Goal: Task Accomplishment & Management: Use online tool/utility

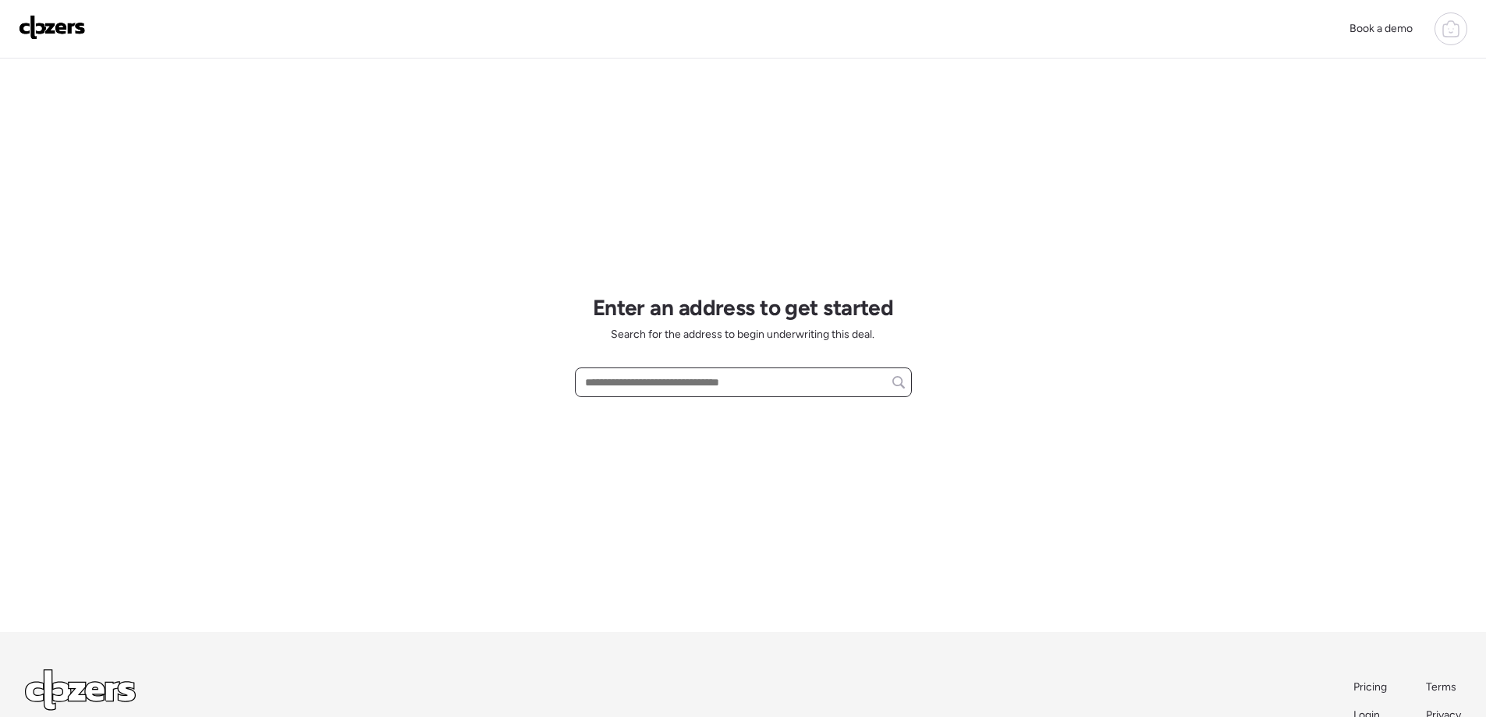
click at [648, 388] on input "text" at bounding box center [743, 382] width 323 height 22
paste input "**********"
click at [676, 413] on span "10105 Isabelle Pl, Saint Ann, MO, 63074" at bounding box center [675, 411] width 189 height 16
type input "**********"
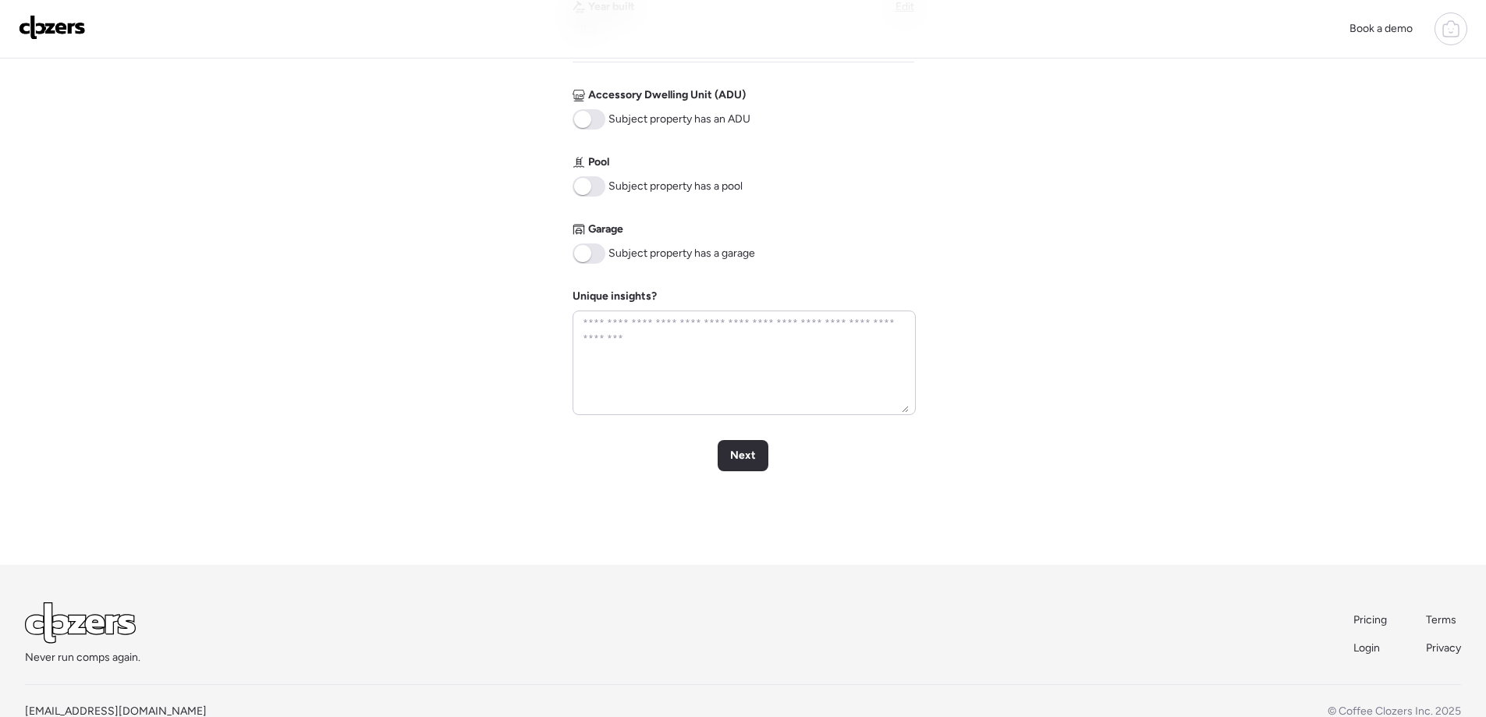
scroll to position [624, 0]
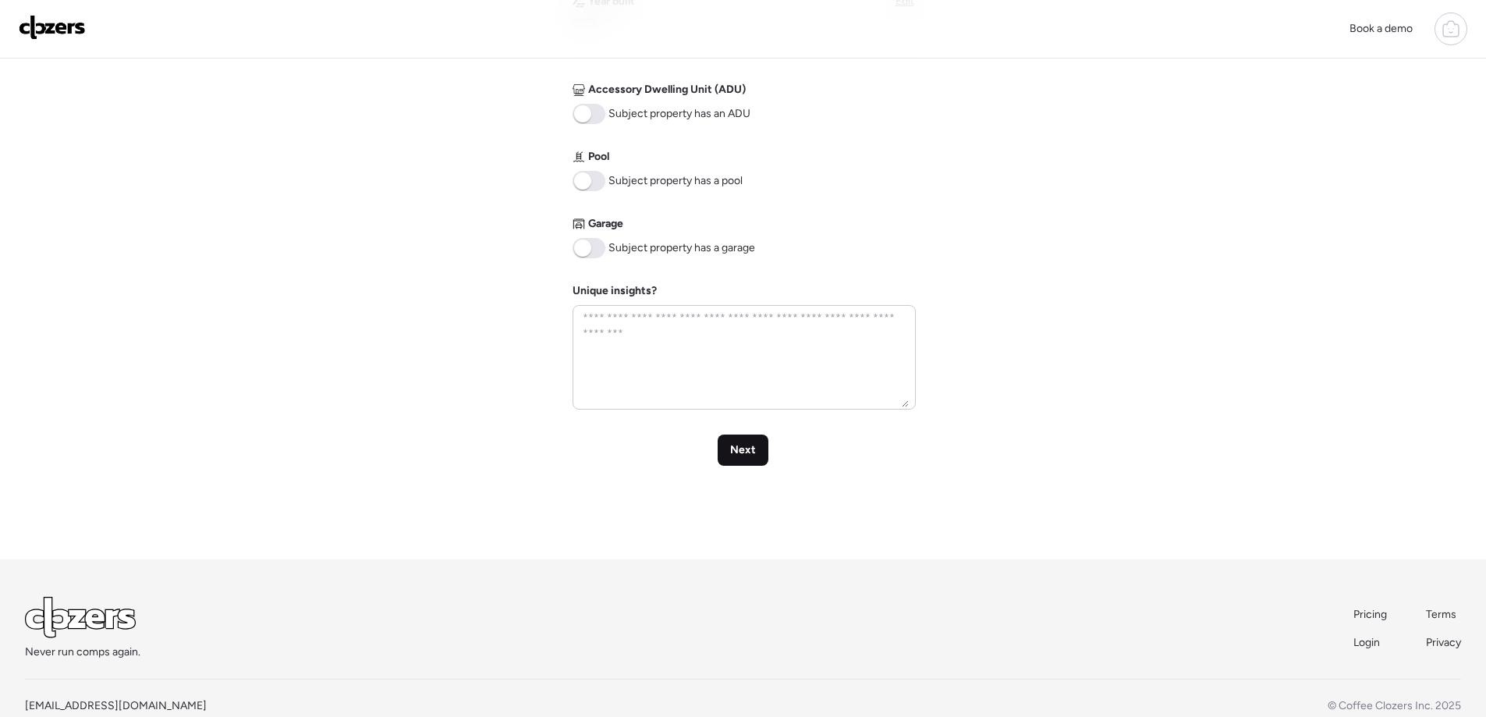
drag, startPoint x: 737, startPoint y: 450, endPoint x: 745, endPoint y: 452, distance: 8.1
click at [738, 448] on span "Next" at bounding box center [743, 450] width 26 height 16
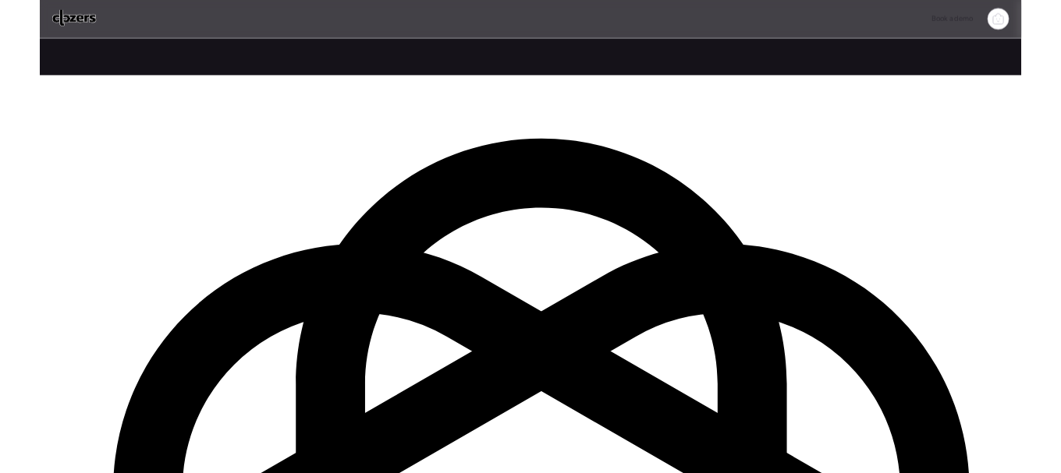
scroll to position [0, 0]
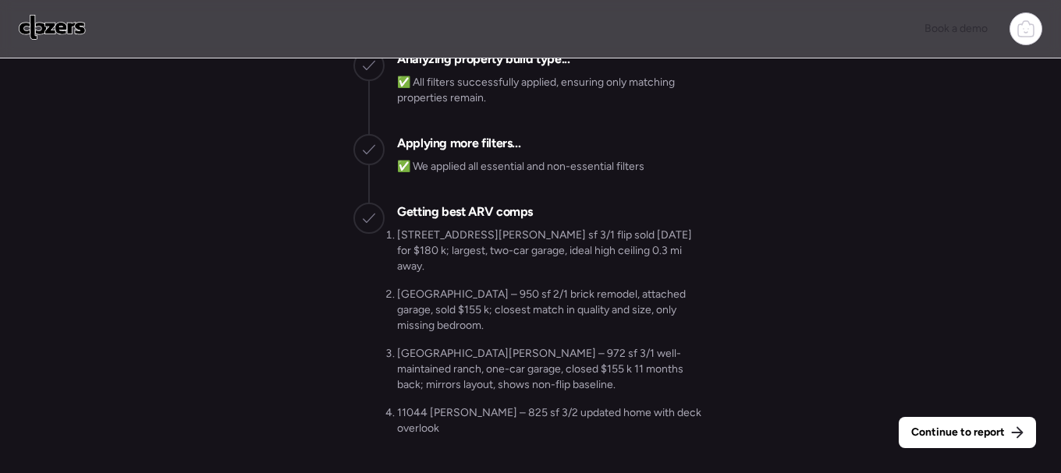
click at [951, 431] on span "Continue to report" at bounding box center [958, 433] width 94 height 16
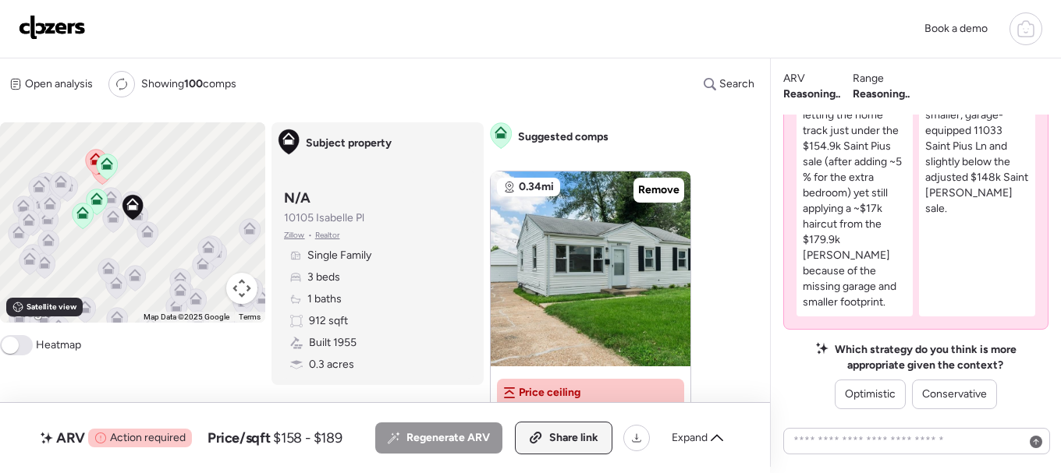
click at [564, 439] on span "Share link" at bounding box center [573, 438] width 49 height 16
click at [937, 398] on span "Conservative" at bounding box center [954, 395] width 65 height 16
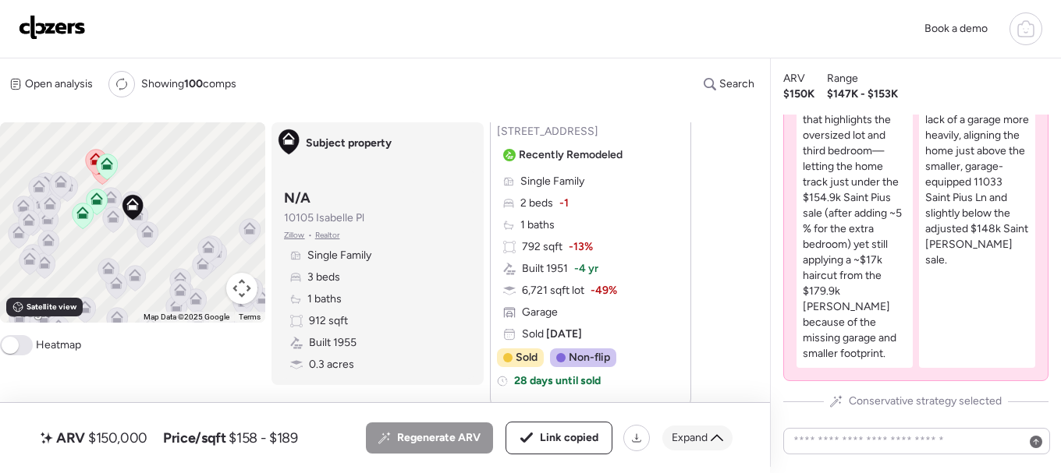
scroll to position [2867, 0]
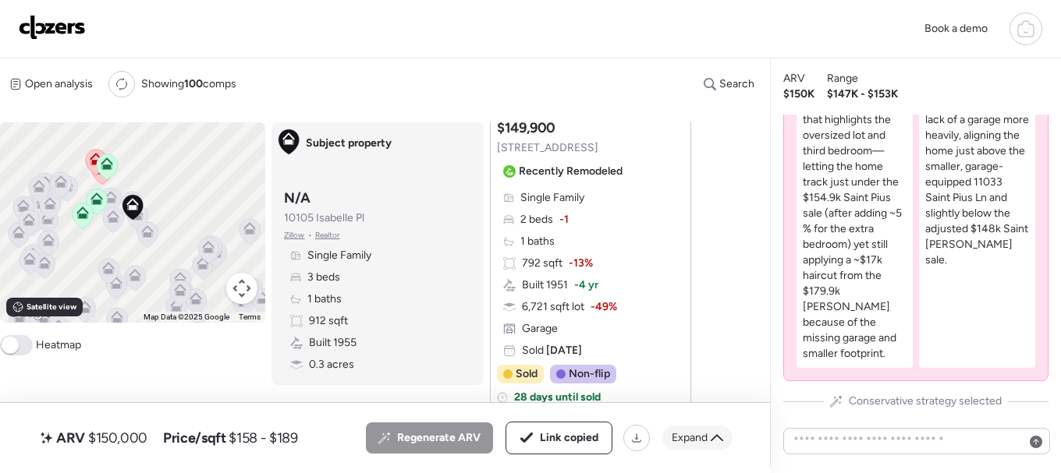
click at [717, 431] on div "Expand" at bounding box center [697, 438] width 70 height 25
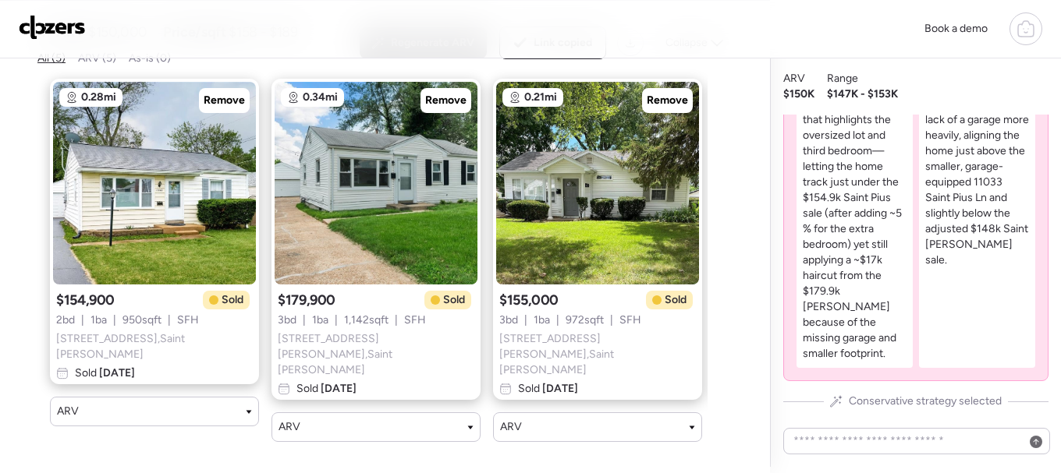
click at [55, 24] on img at bounding box center [52, 27] width 67 height 25
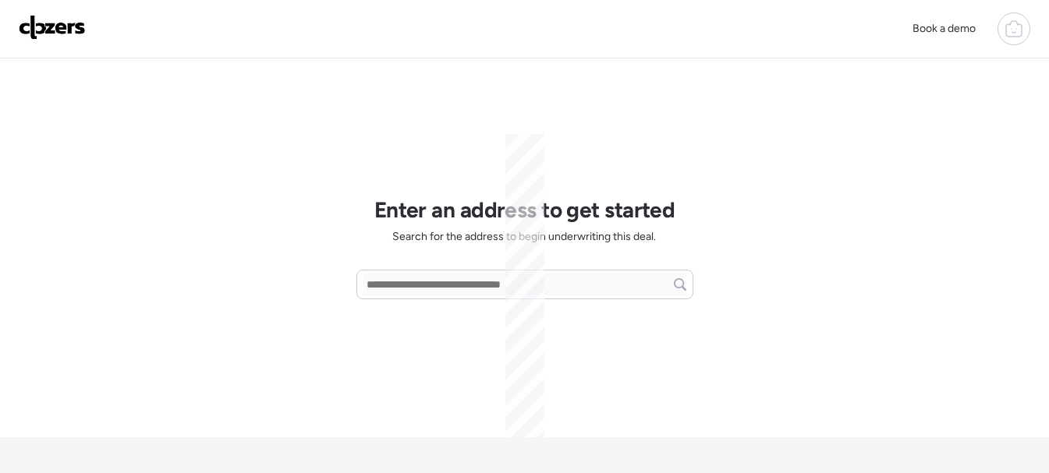
scroll to position [315, 0]
click at [436, 290] on input "text" at bounding box center [524, 285] width 323 height 22
paste input "**********"
click at [464, 317] on span "12161 Lake Placid Dr, Saint Louis, MO, 63146" at bounding box center [413, 314] width 101 height 16
type input "**********"
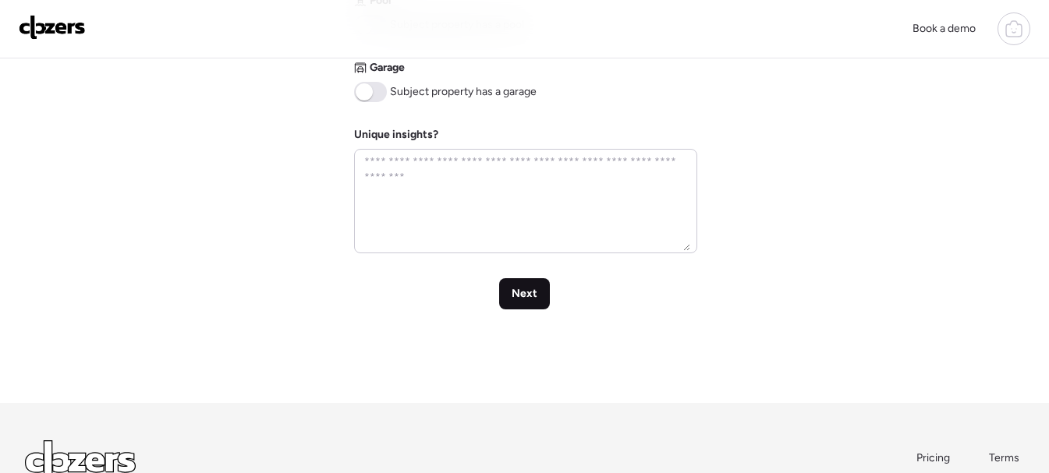
click at [524, 299] on span "Next" at bounding box center [525, 294] width 26 height 16
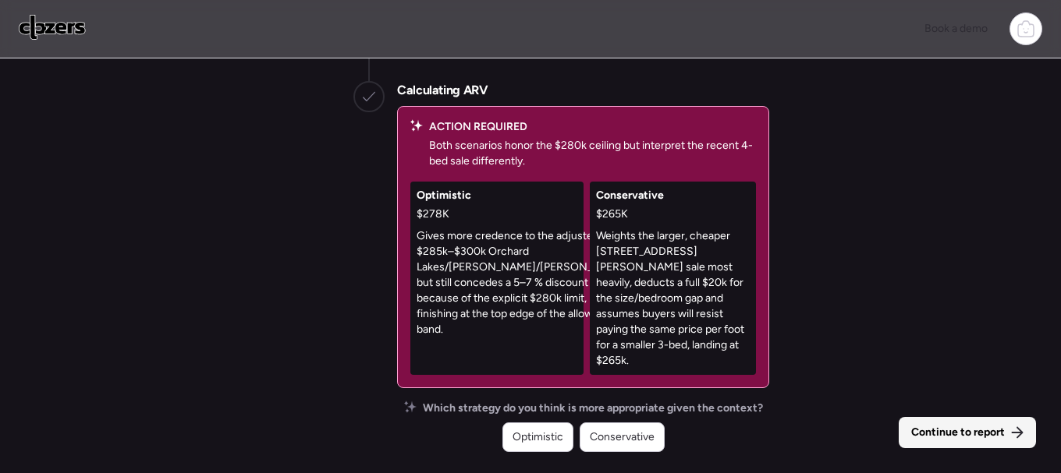
click at [917, 435] on span "Continue to report" at bounding box center [958, 433] width 94 height 16
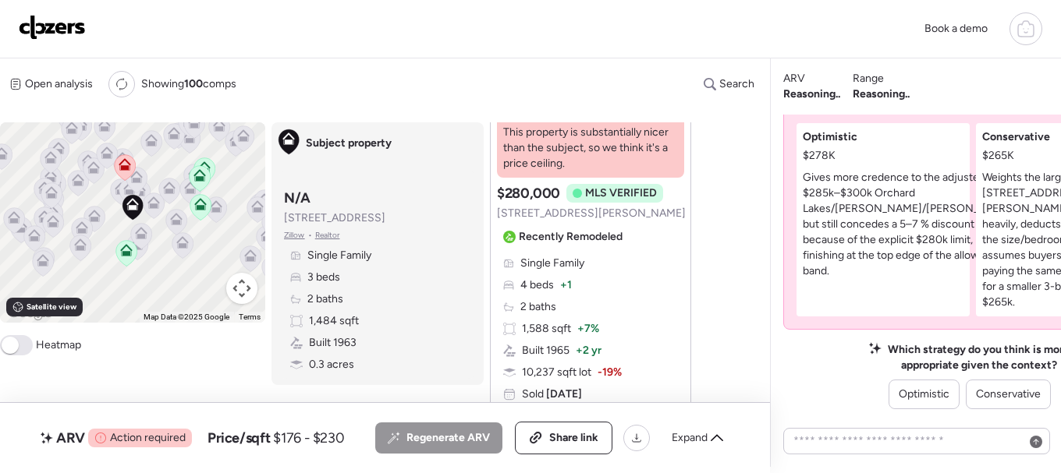
scroll to position [267, 0]
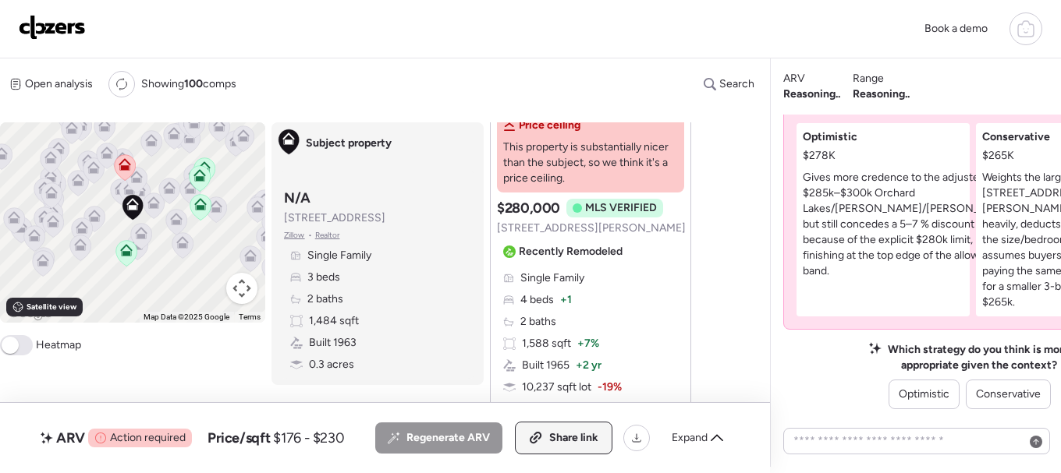
click at [558, 441] on span "Share link" at bounding box center [573, 438] width 49 height 16
click at [976, 396] on span "Conservative" at bounding box center [1008, 395] width 65 height 16
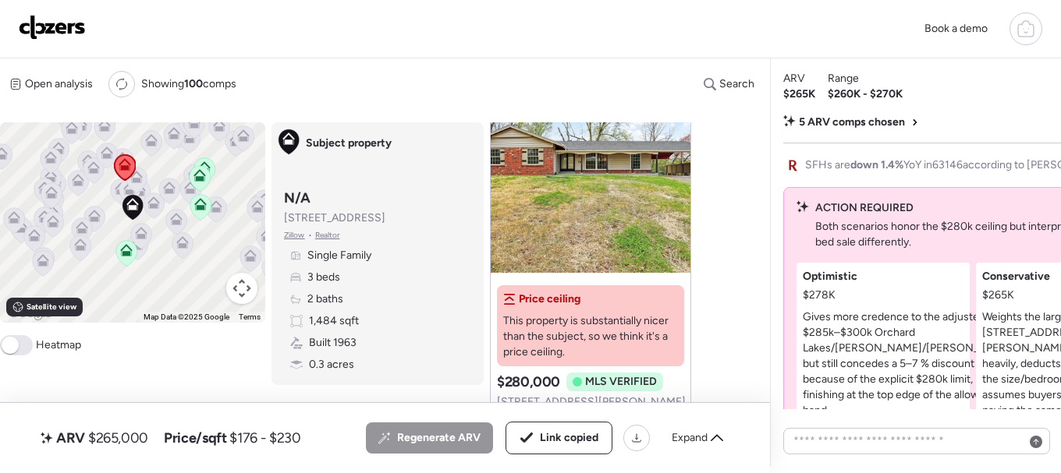
scroll to position [234, 0]
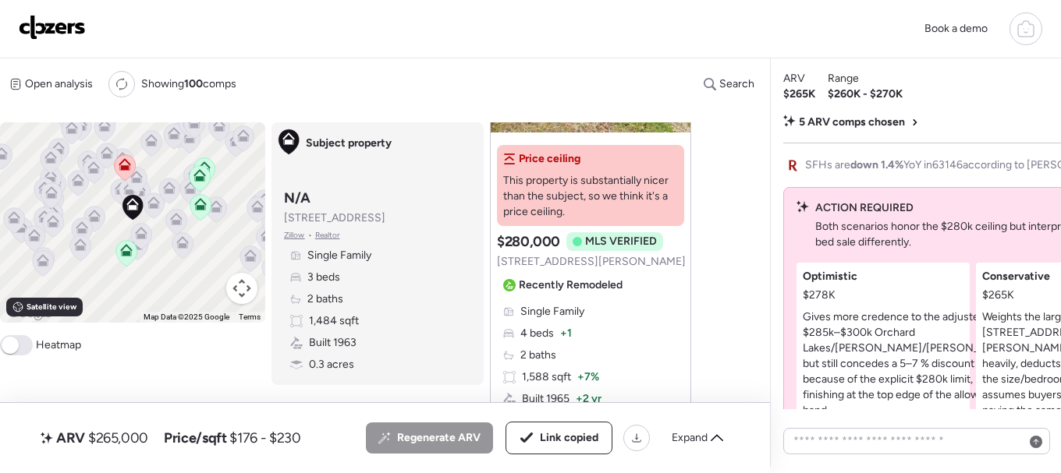
click at [55, 28] on img at bounding box center [52, 27] width 67 height 25
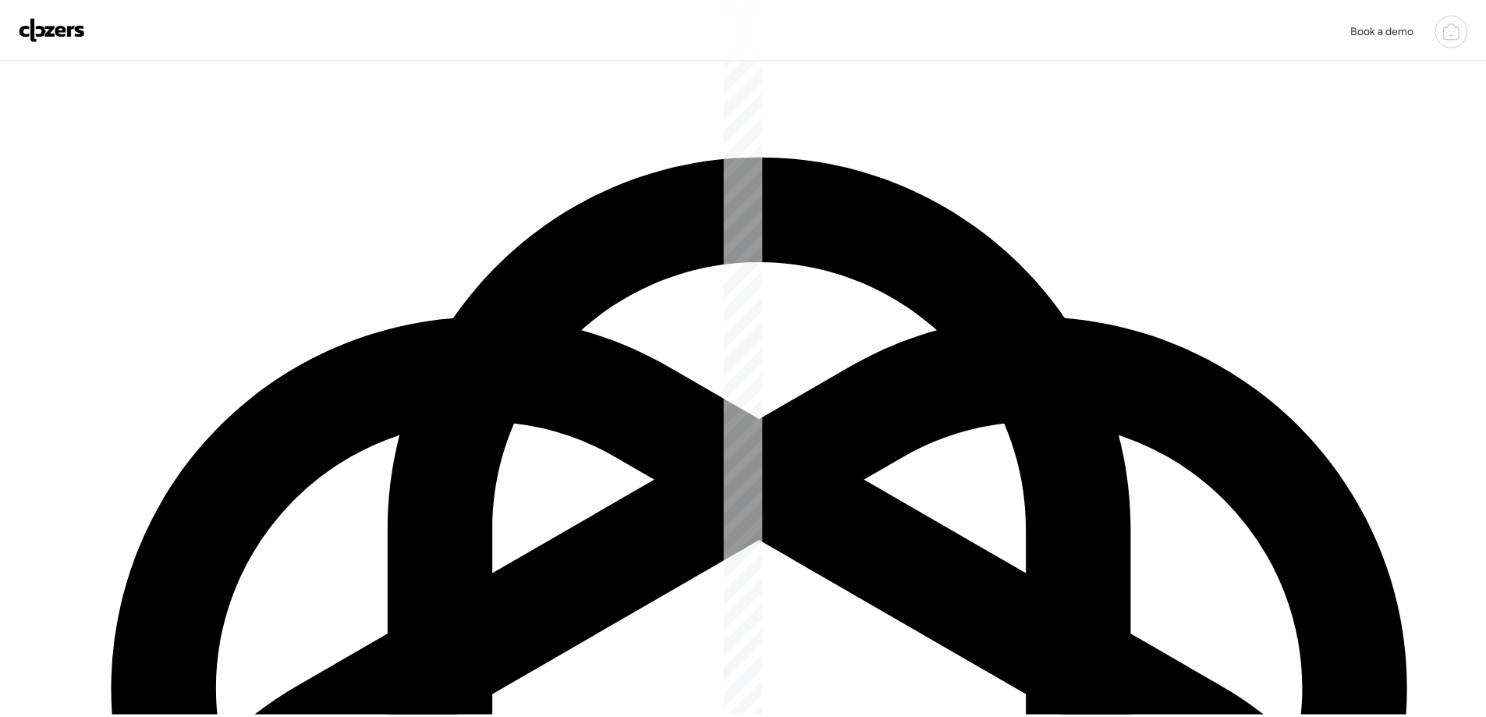
scroll to position [73, 0]
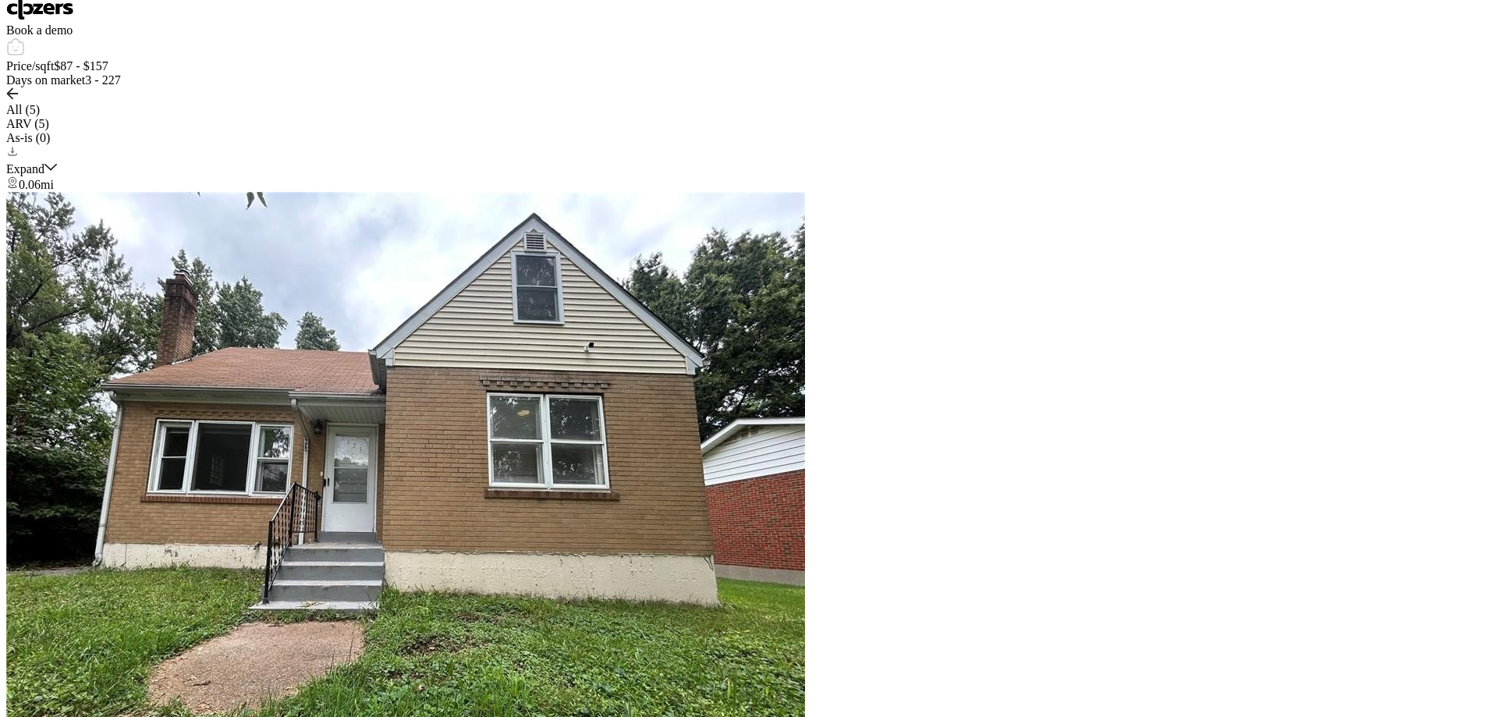
scroll to position [866, 0]
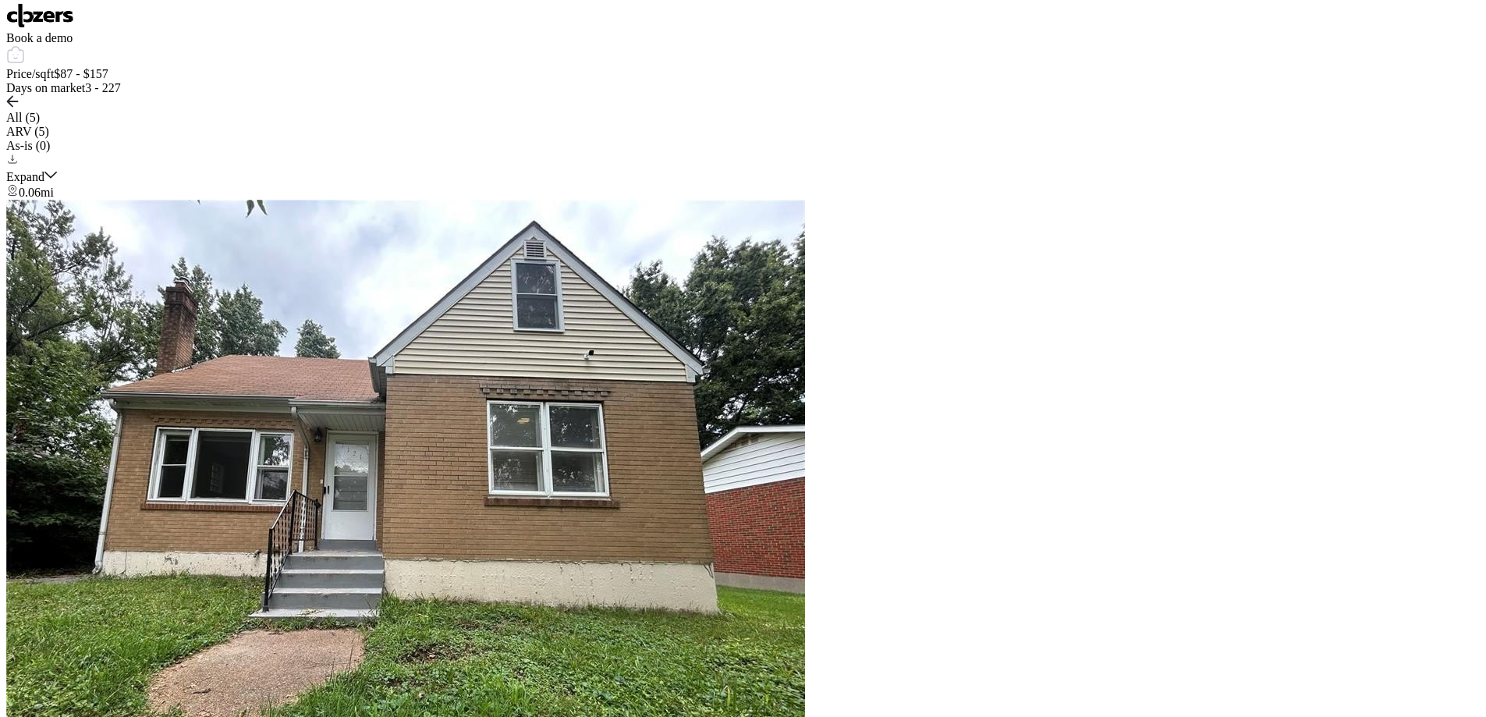
scroll to position [0, 0]
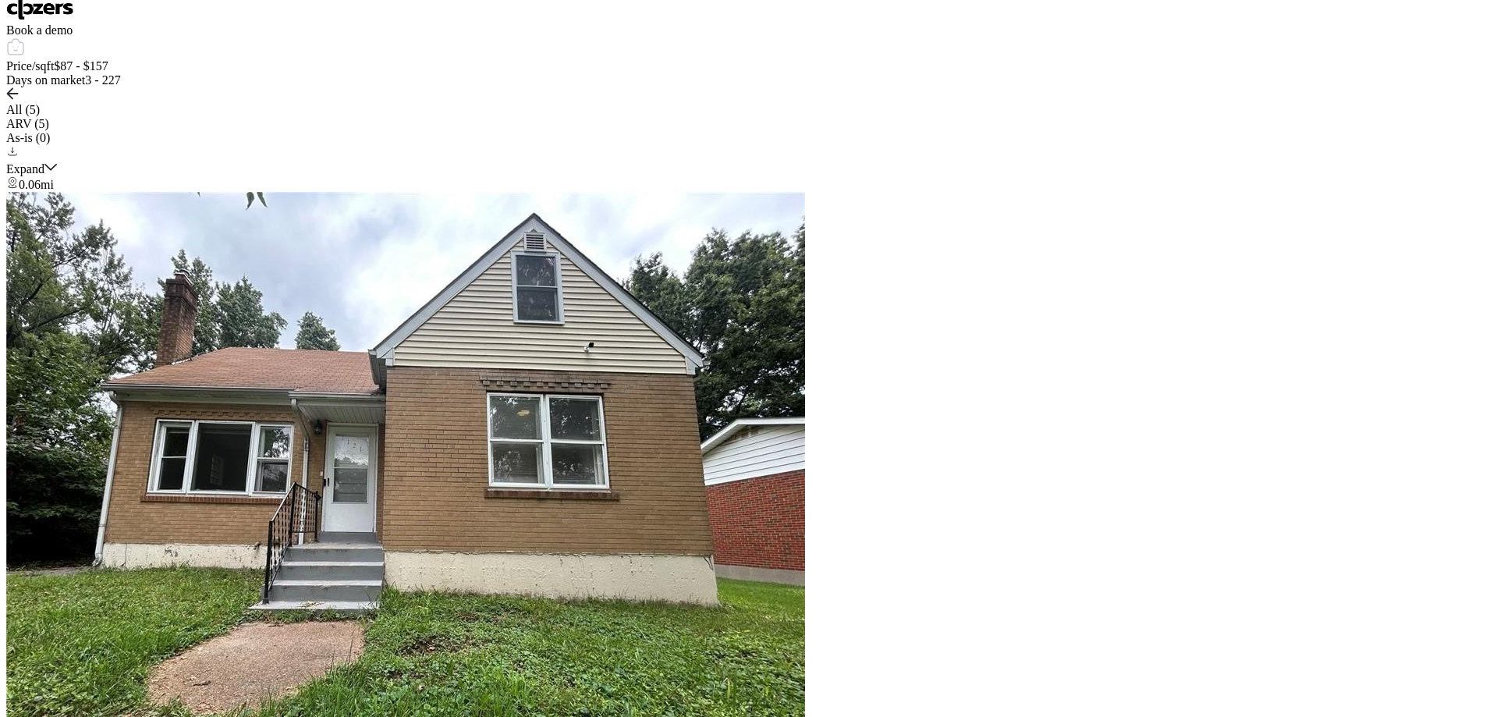
scroll to position [86, 0]
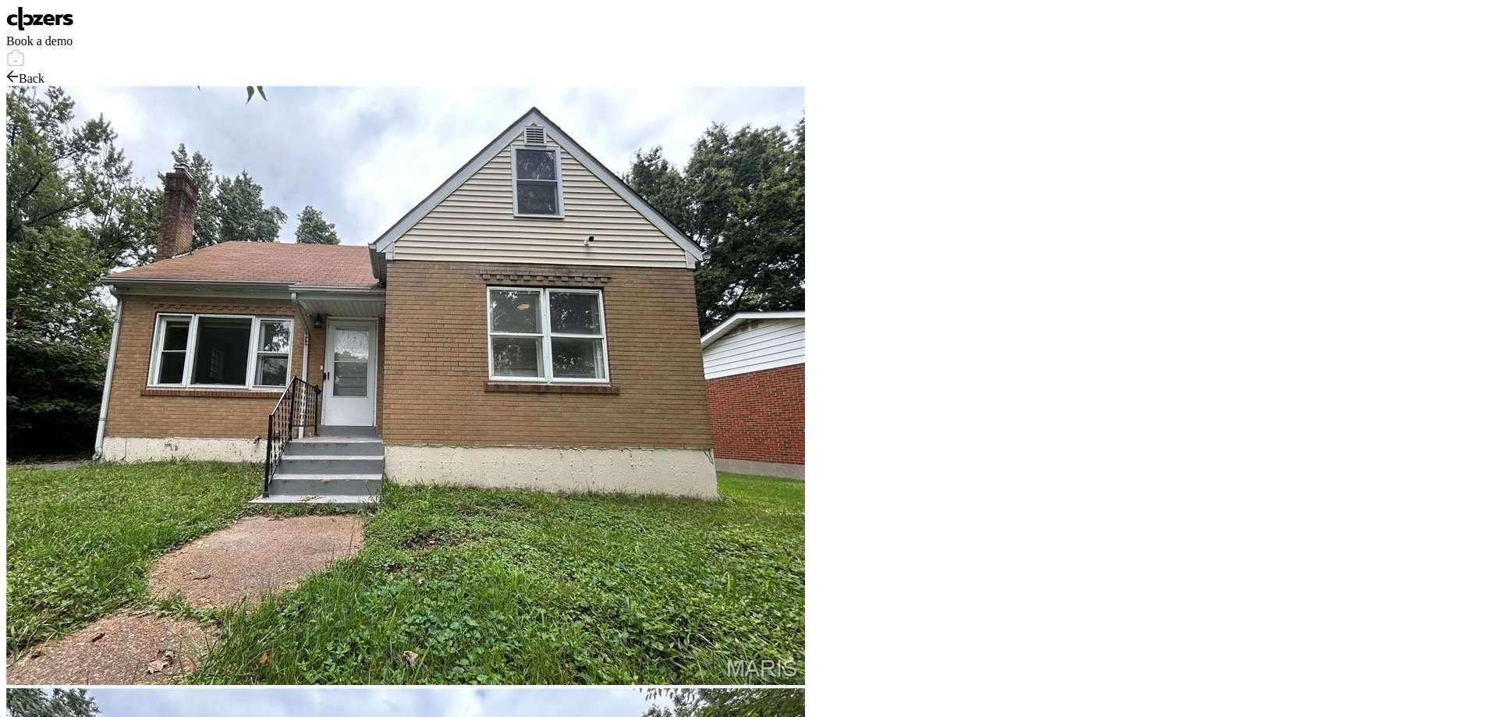
scroll to position [231, 0]
click at [44, 72] on span "Back" at bounding box center [32, 78] width 26 height 13
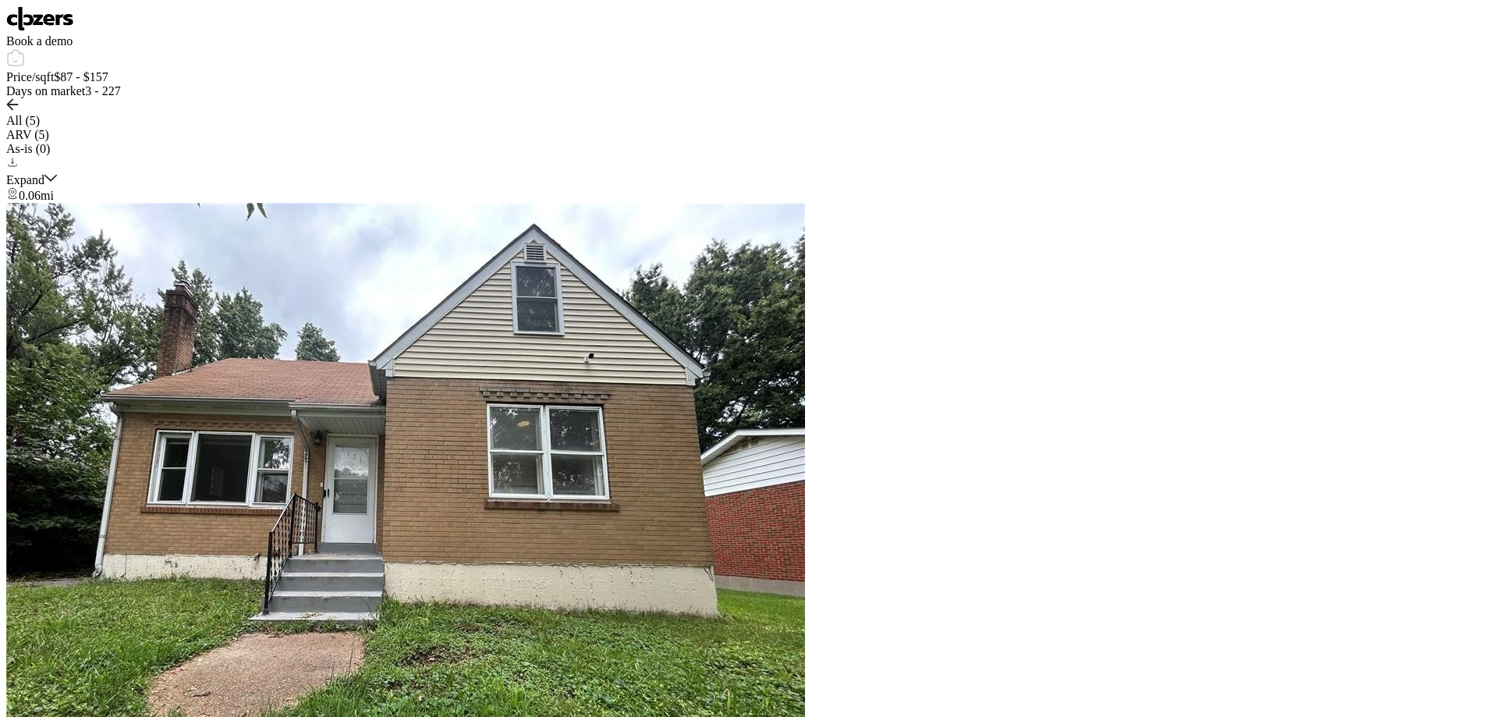
scroll to position [2076, 0]
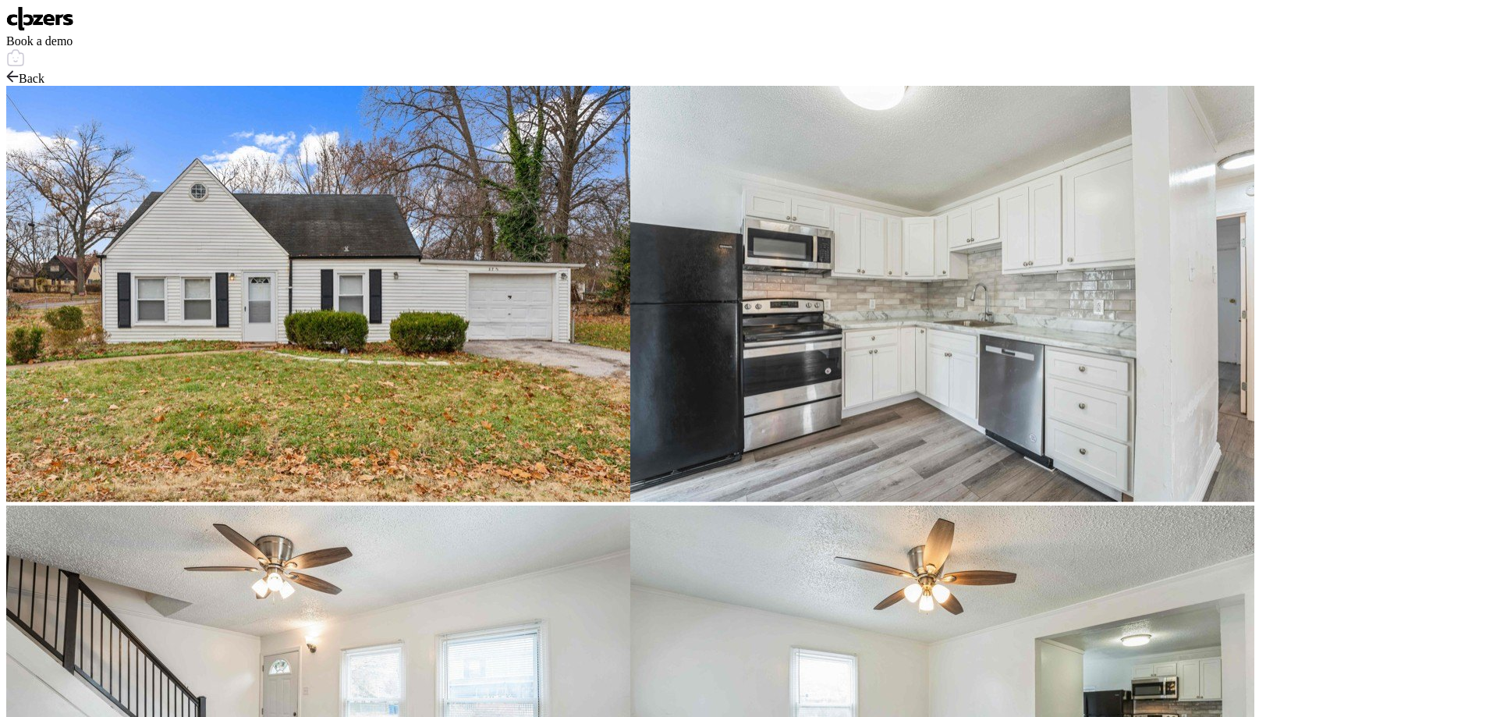
scroll to position [0, 0]
drag, startPoint x: 425, startPoint y: 37, endPoint x: 448, endPoint y: 54, distance: 29.0
click at [44, 72] on span "Back" at bounding box center [32, 78] width 26 height 13
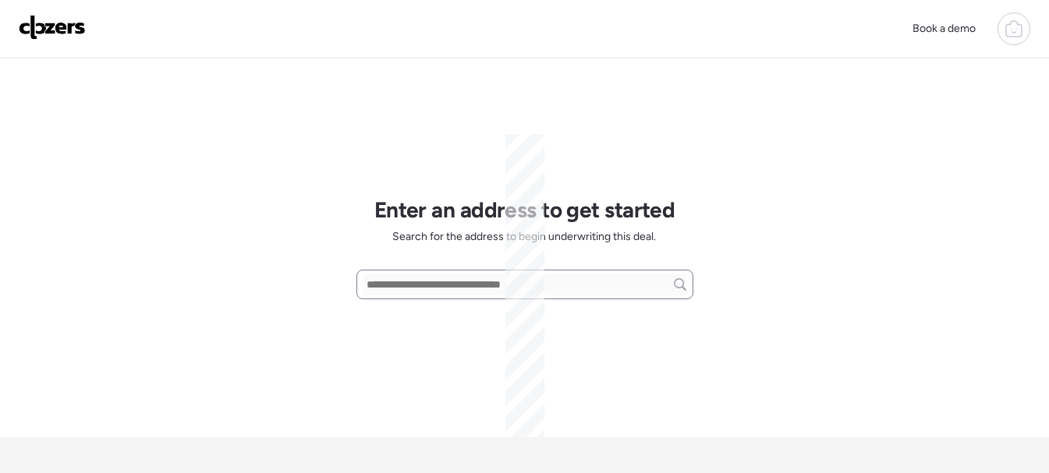
scroll to position [315, 0]
click at [387, 292] on input "text" at bounding box center [524, 285] width 323 height 22
paste input "**********"
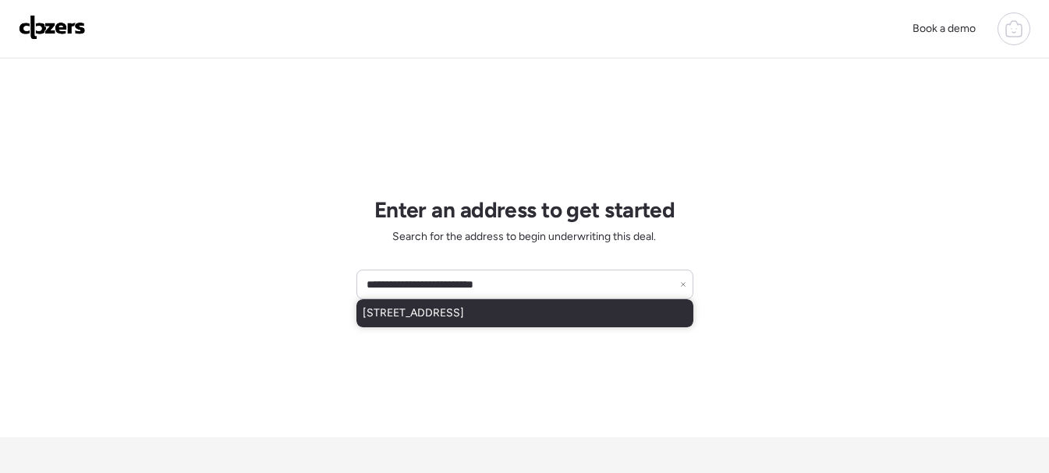
click at [462, 316] on span "[STREET_ADDRESS]" at bounding box center [413, 314] width 101 height 16
type input "**********"
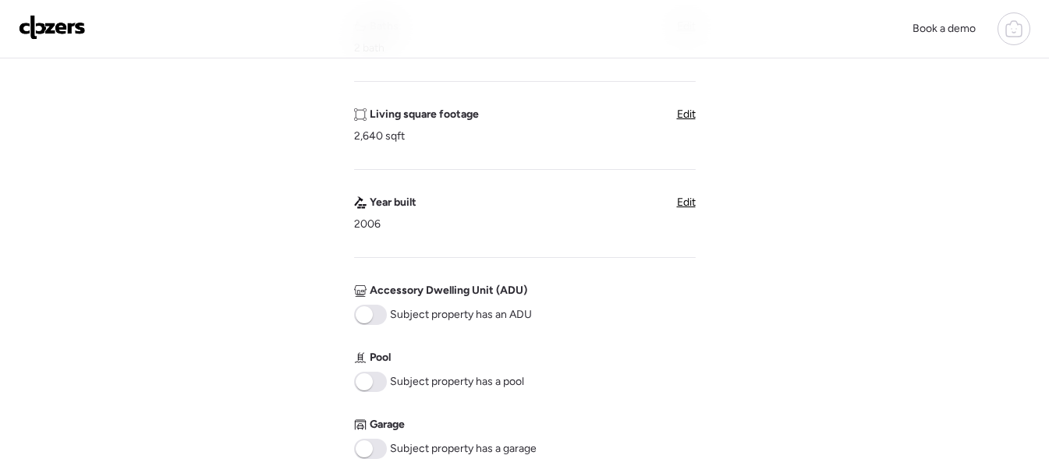
scroll to position [624, 0]
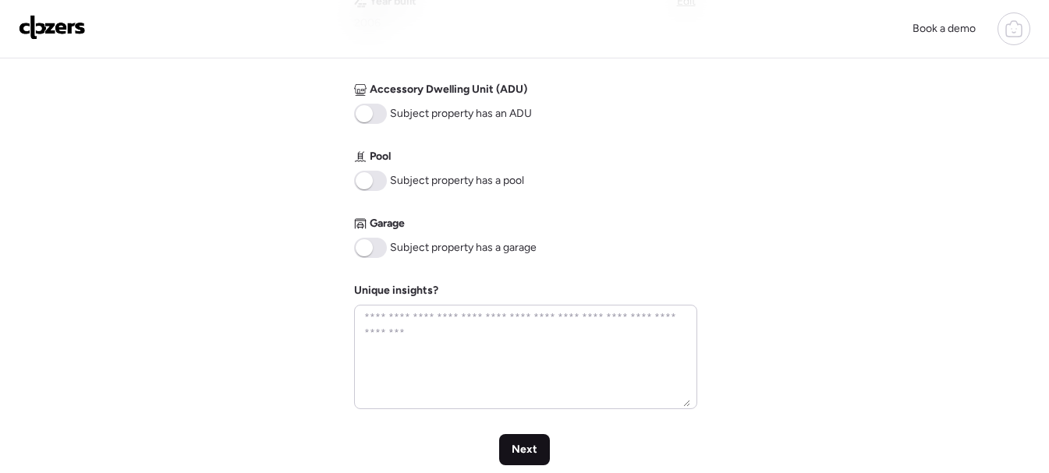
click at [524, 455] on span "Next" at bounding box center [525, 450] width 26 height 16
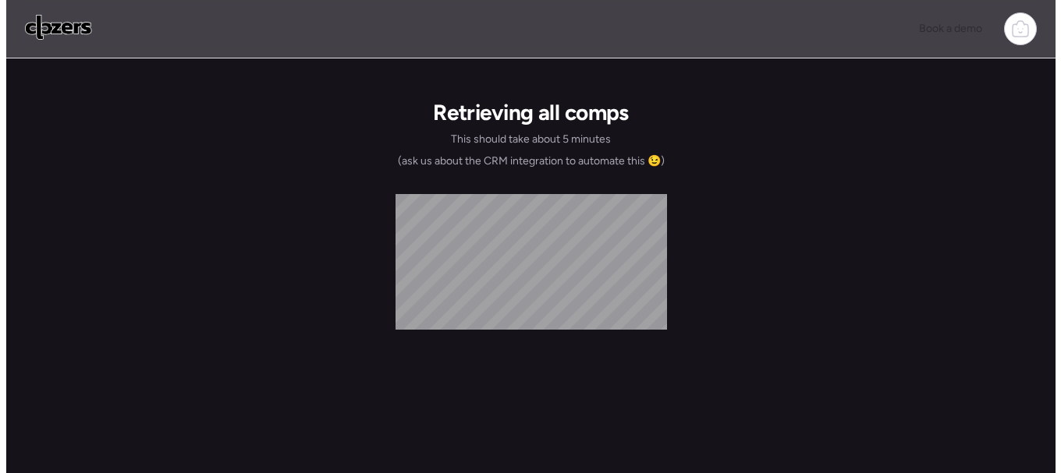
scroll to position [0, 0]
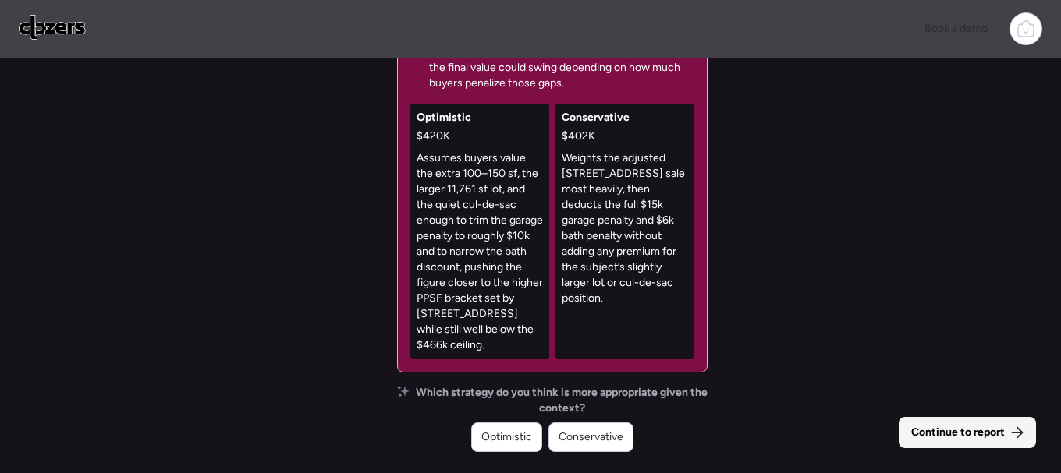
click at [965, 425] on span "Continue to report" at bounding box center [958, 433] width 94 height 16
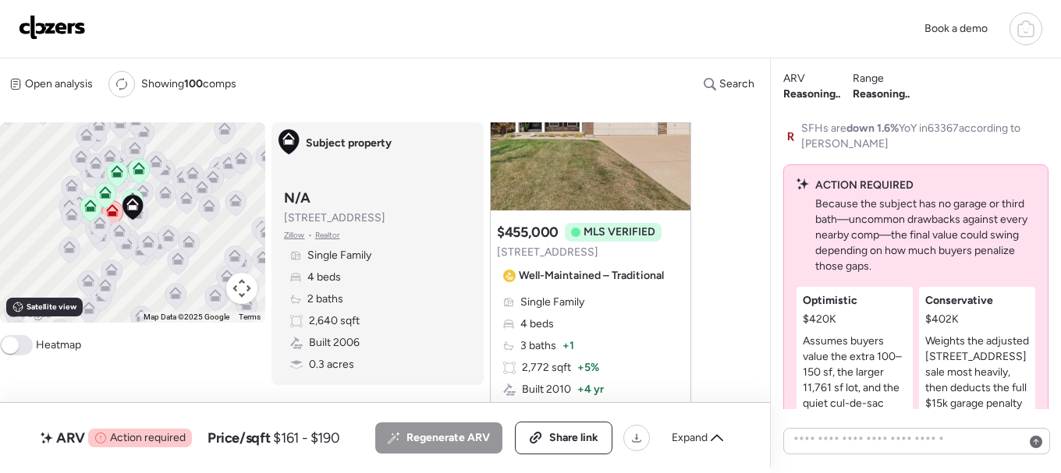
scroll to position [-246, 0]
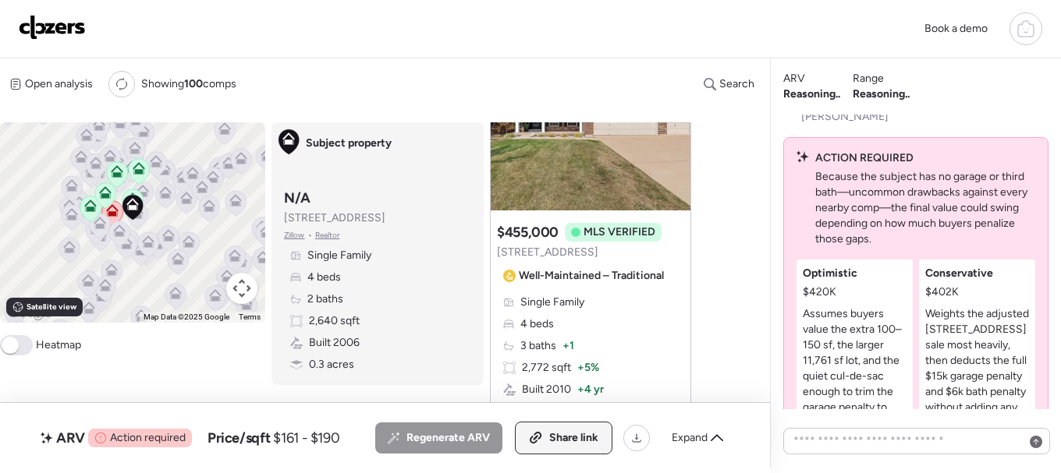
click at [563, 442] on span "Share link" at bounding box center [573, 438] width 49 height 16
click at [73, 26] on img at bounding box center [52, 27] width 67 height 25
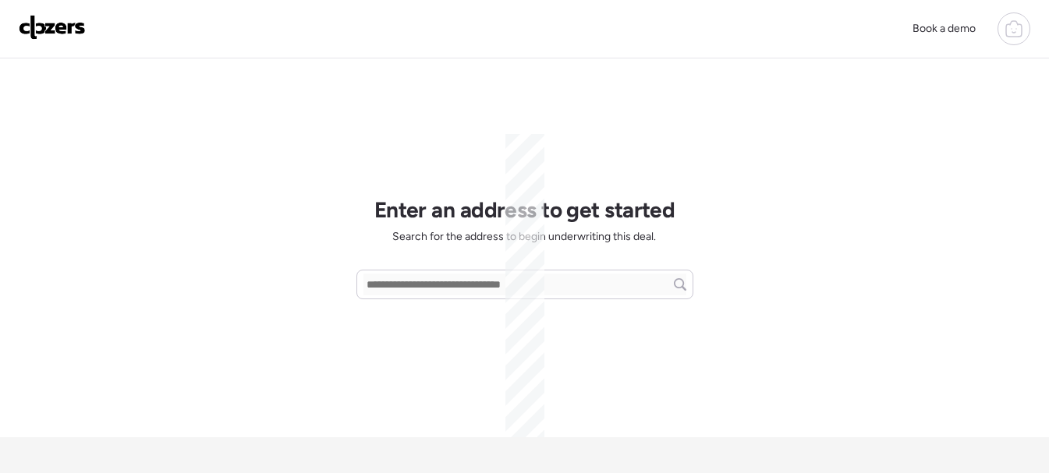
scroll to position [315, 0]
click at [406, 285] on input "text" at bounding box center [524, 285] width 323 height 22
paste input "**********"
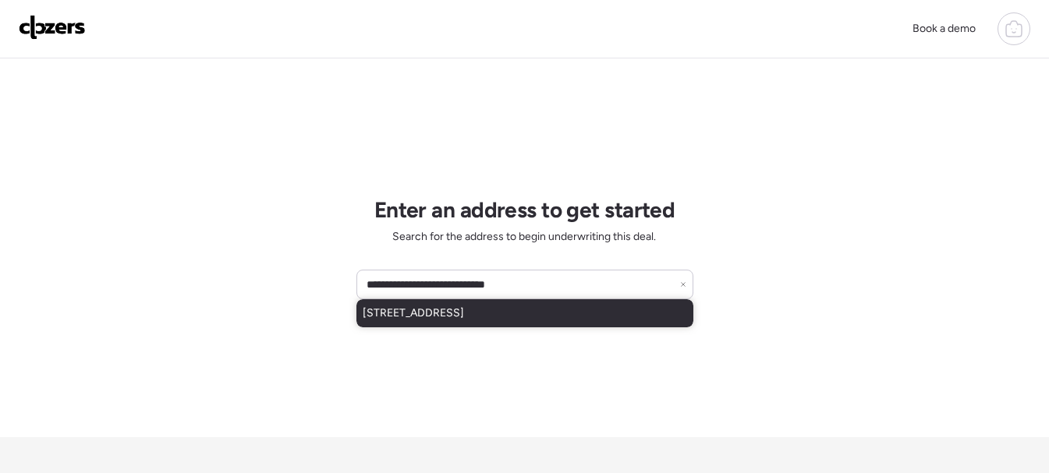
click at [431, 308] on span "[STREET_ADDRESS]" at bounding box center [413, 314] width 101 height 16
type input "**********"
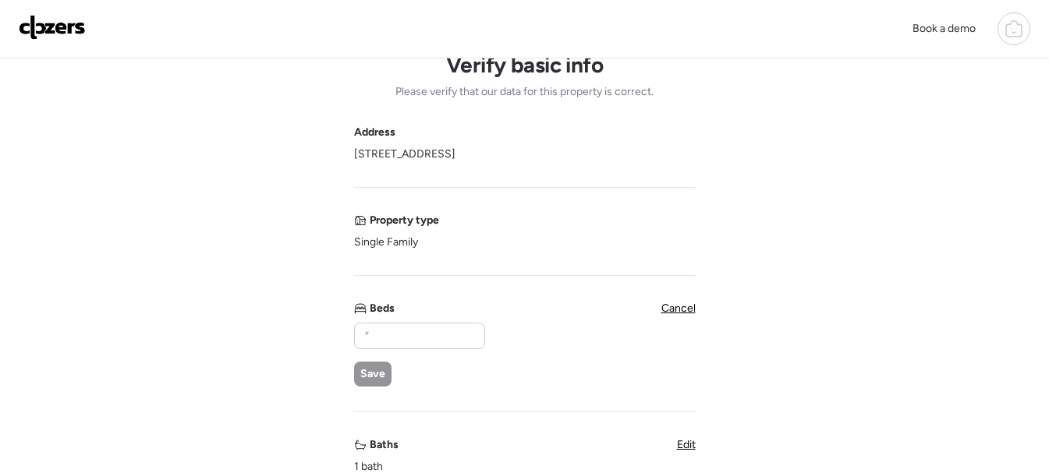
scroll to position [78, 0]
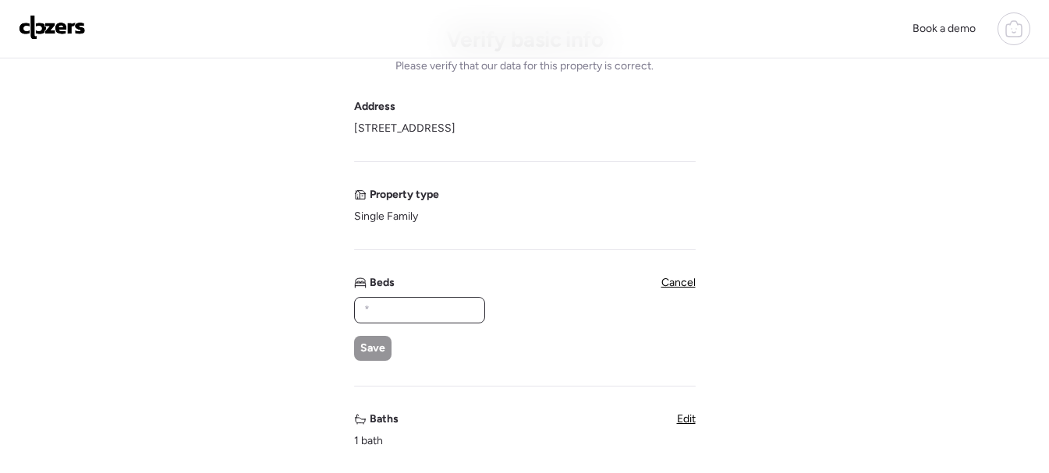
click at [391, 309] on input "text" at bounding box center [419, 310] width 117 height 22
click at [402, 320] on div at bounding box center [419, 310] width 131 height 27
click at [403, 314] on input "text" at bounding box center [419, 310] width 117 height 22
click at [388, 310] on input "text" at bounding box center [419, 310] width 117 height 22
type input "*"
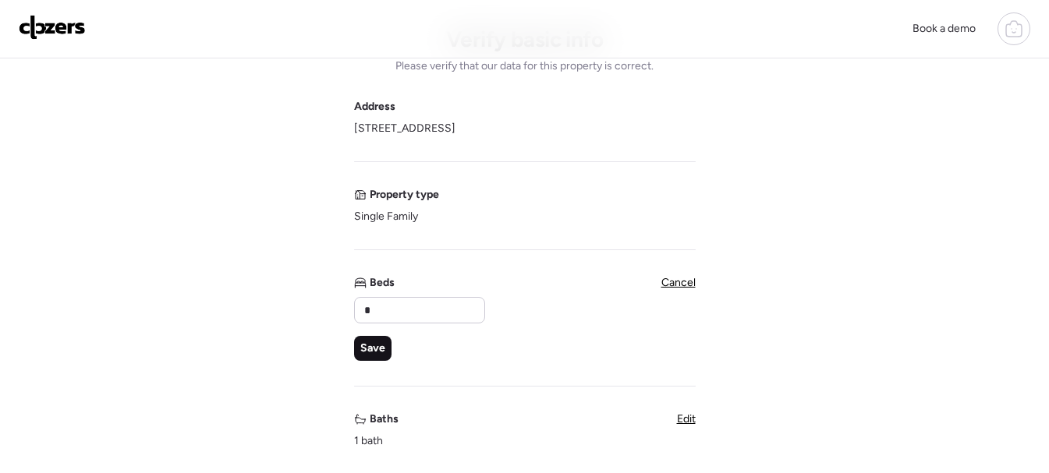
click at [379, 352] on span "Save" at bounding box center [372, 349] width 25 height 16
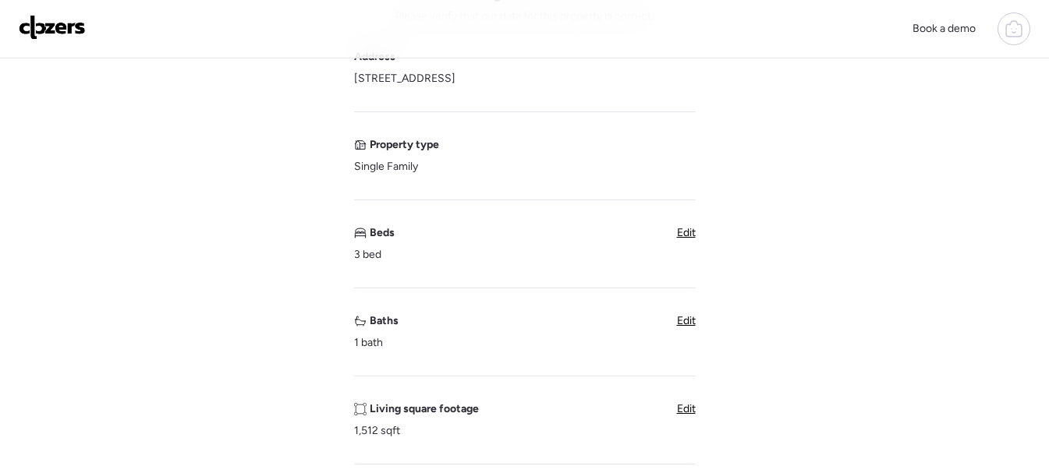
scroll to position [156, 0]
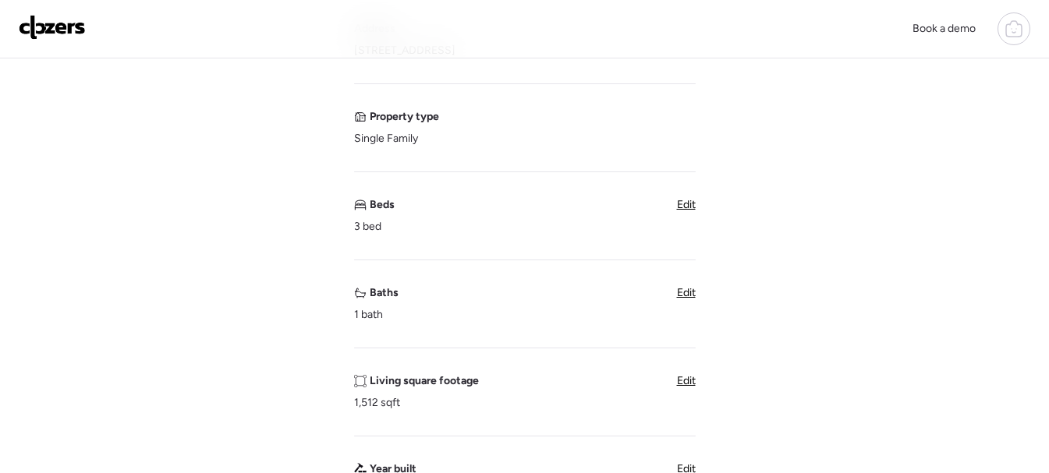
click at [688, 295] on span "Edit" at bounding box center [686, 292] width 19 height 13
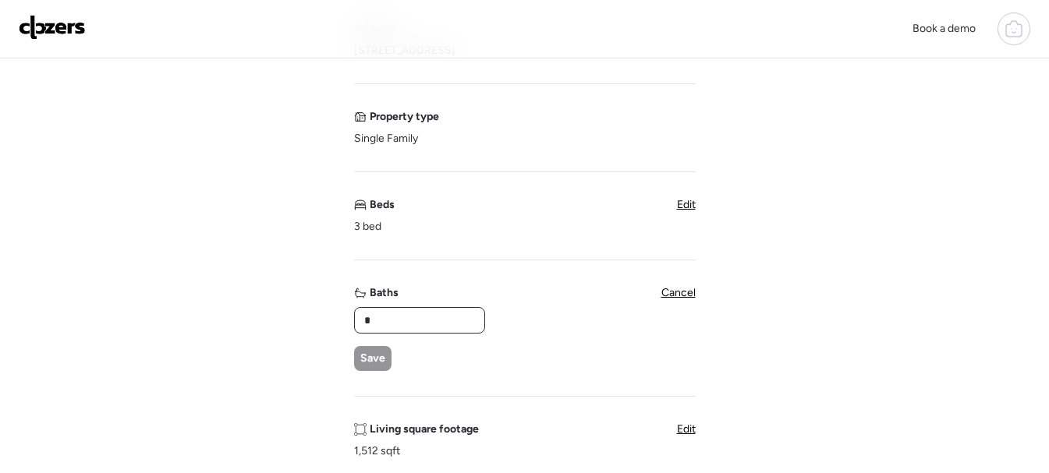
type textarea "*"
drag, startPoint x: 388, startPoint y: 323, endPoint x: 321, endPoint y: 324, distance: 66.3
type input "*"
click at [381, 359] on span "Save" at bounding box center [372, 359] width 25 height 16
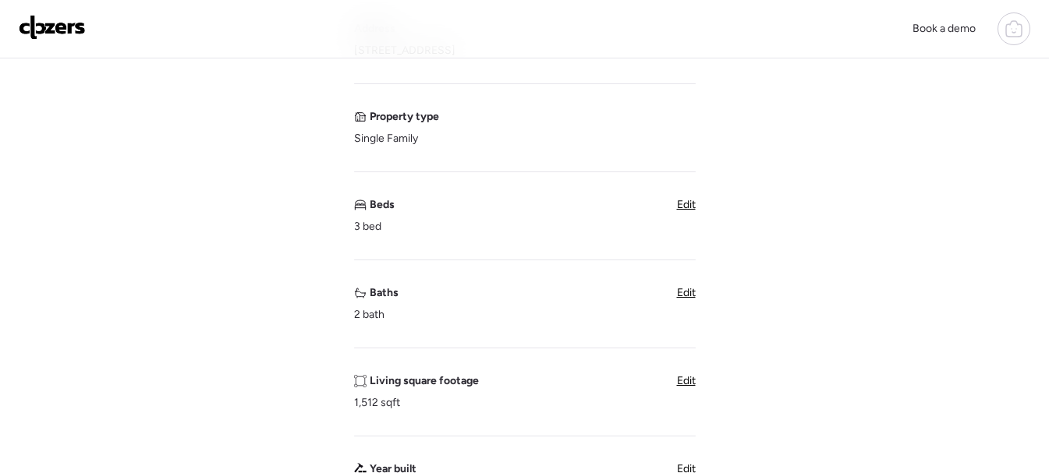
scroll to position [468, 0]
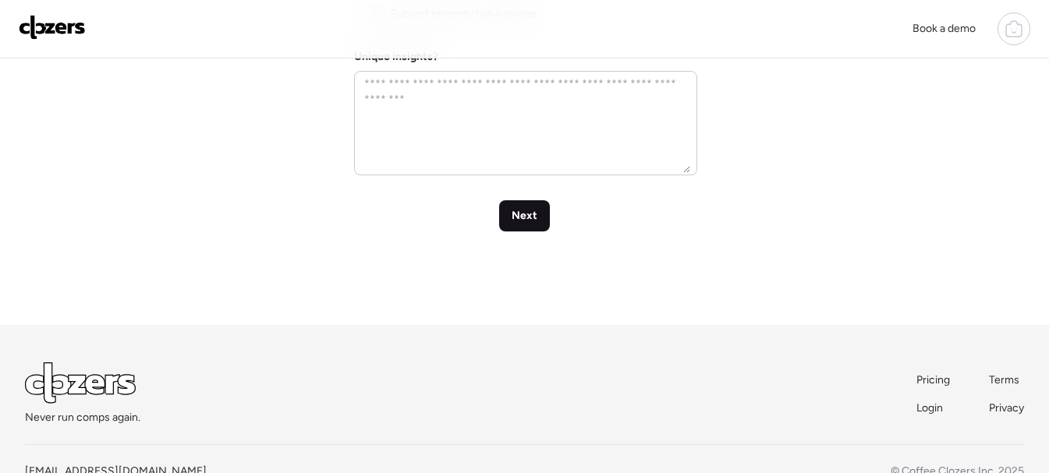
click at [514, 228] on div "Next" at bounding box center [524, 215] width 51 height 31
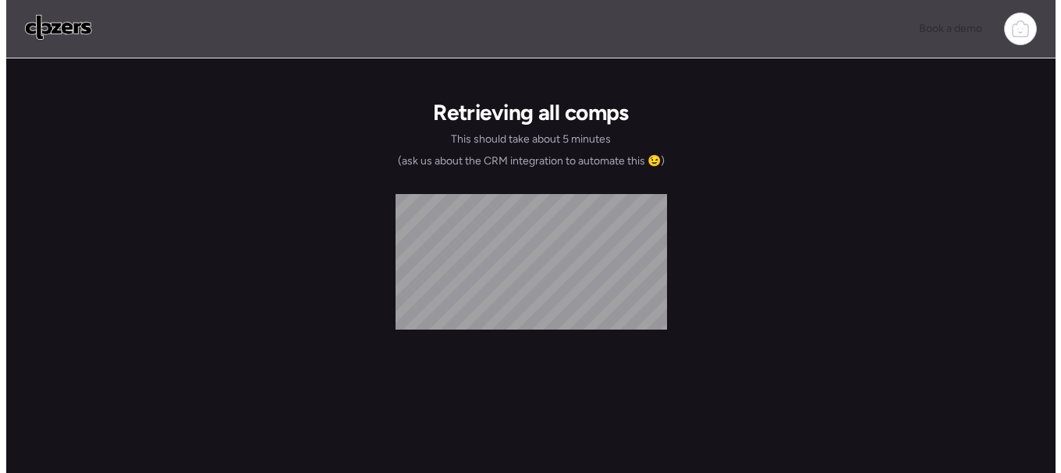
scroll to position [0, 0]
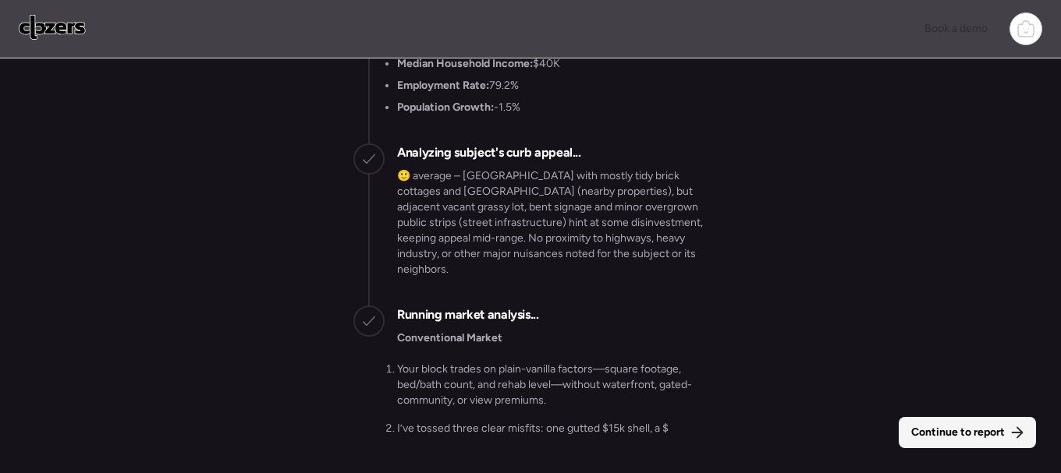
click at [976, 435] on span "Continue to report" at bounding box center [958, 433] width 94 height 16
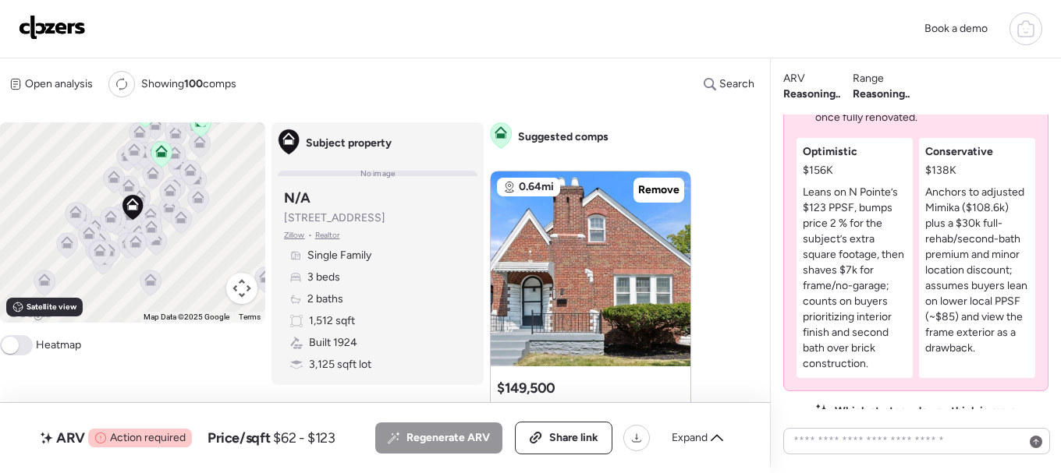
scroll to position [-156, 0]
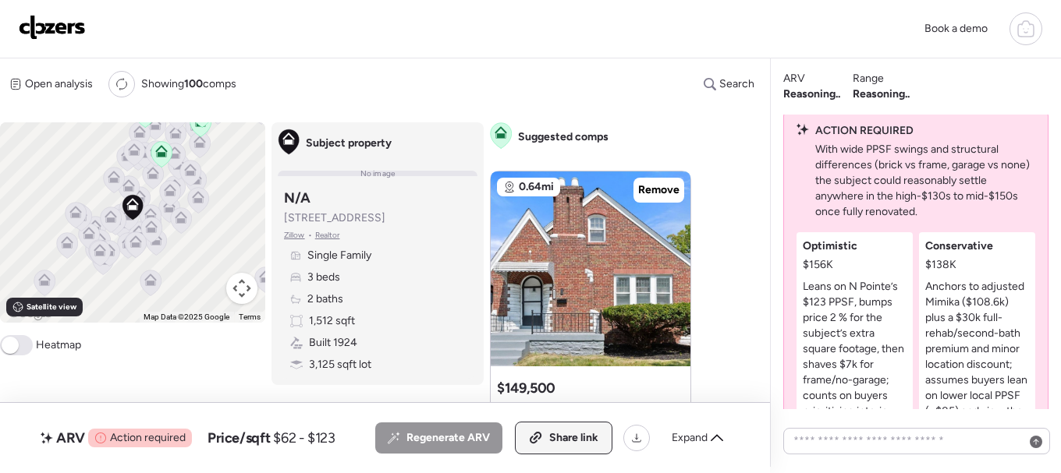
click at [561, 434] on span "Share link" at bounding box center [573, 438] width 49 height 16
click at [54, 19] on img at bounding box center [52, 27] width 67 height 25
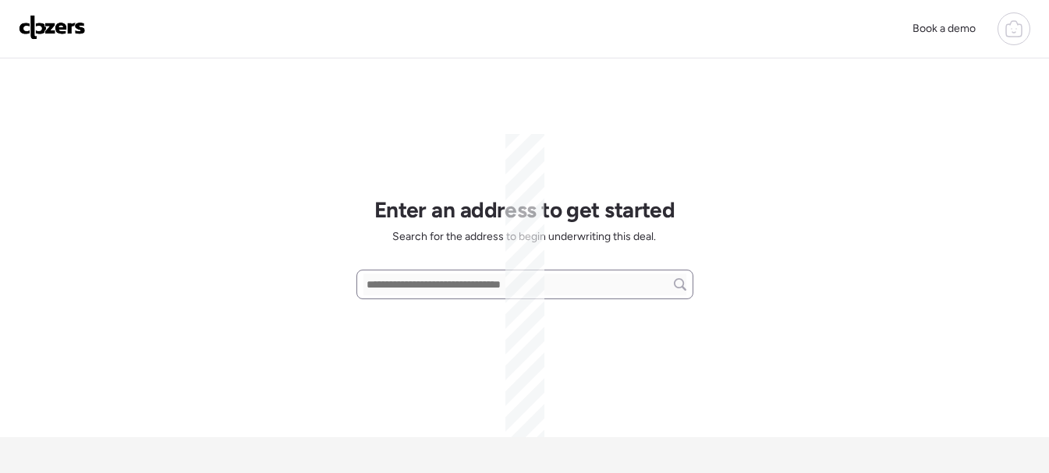
scroll to position [315, 0]
click at [391, 283] on input "text" at bounding box center [524, 285] width 323 height 22
paste input "**********"
click at [402, 314] on span "3718 Pine Grove Ave, Saint Louis, MO, 63121" at bounding box center [413, 314] width 101 height 16
type input "**********"
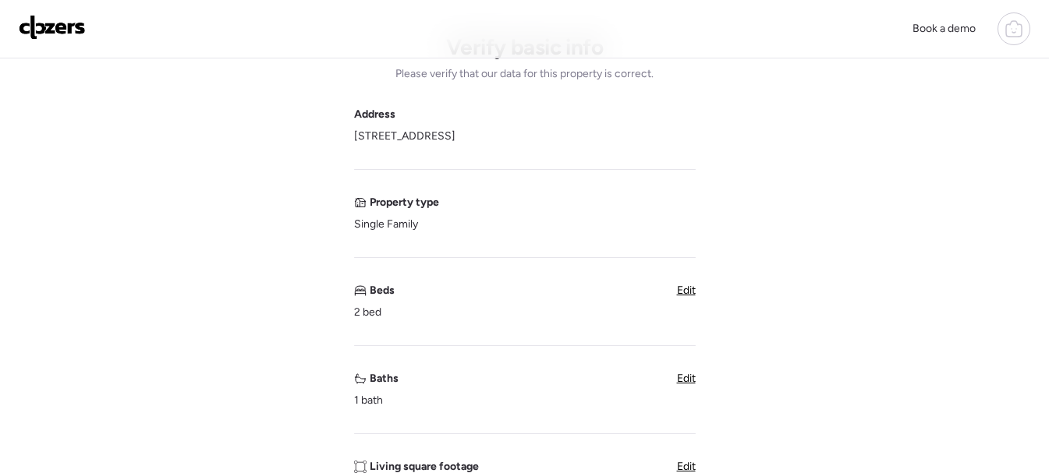
scroll to position [156, 0]
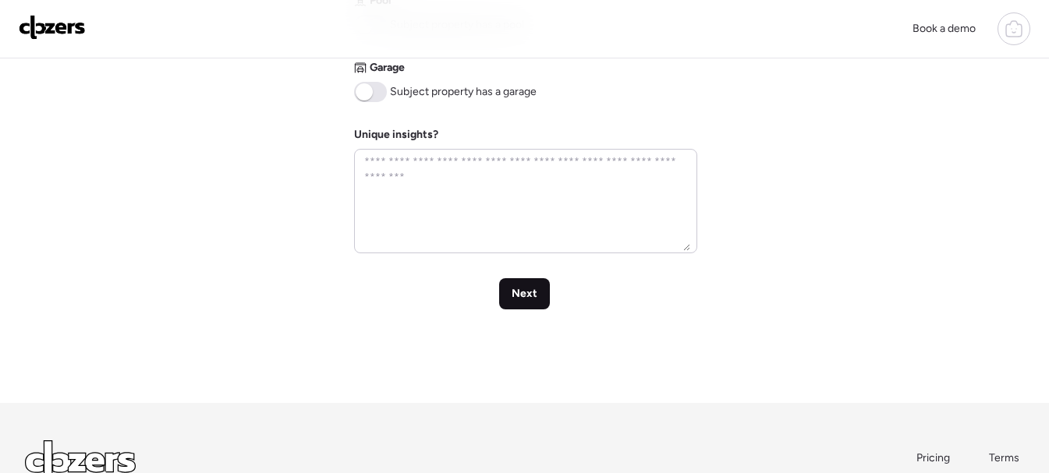
click at [521, 302] on span "Next" at bounding box center [525, 294] width 26 height 16
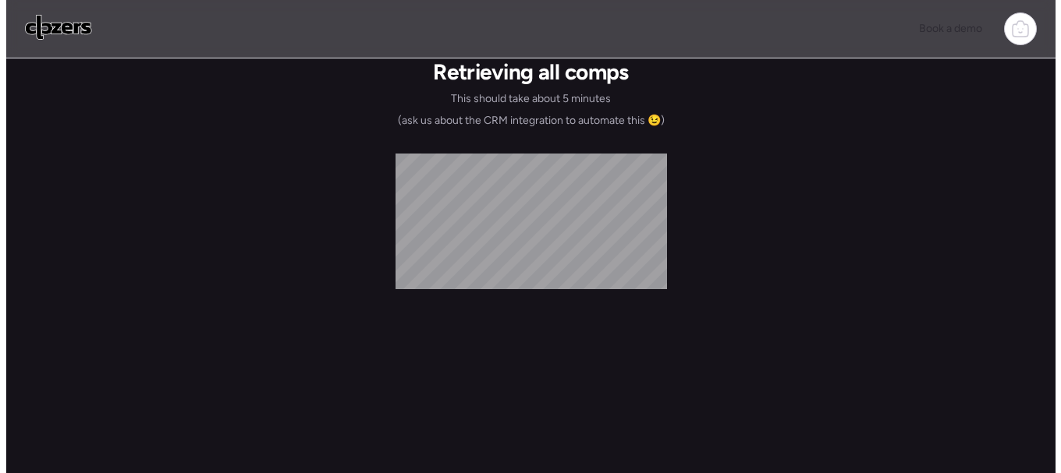
scroll to position [0, 0]
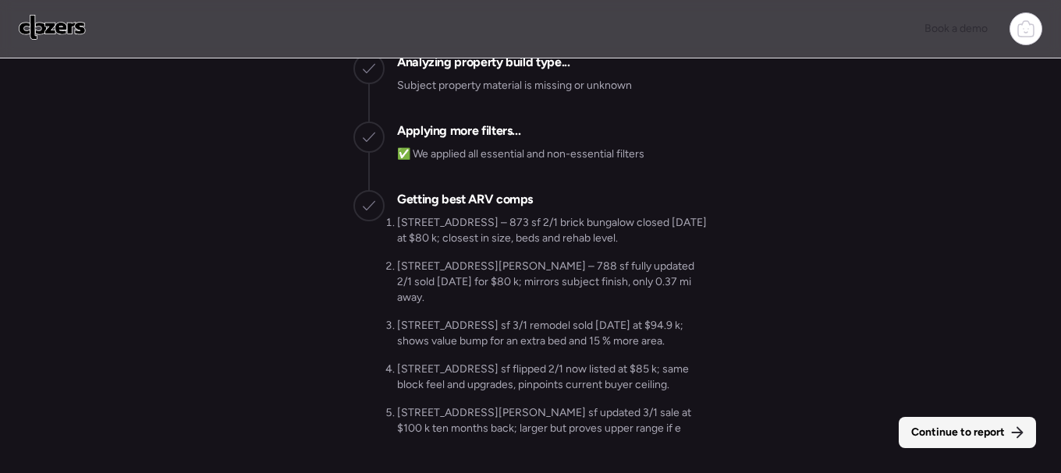
click at [948, 423] on div "Continue to report" at bounding box center [966, 432] width 137 height 31
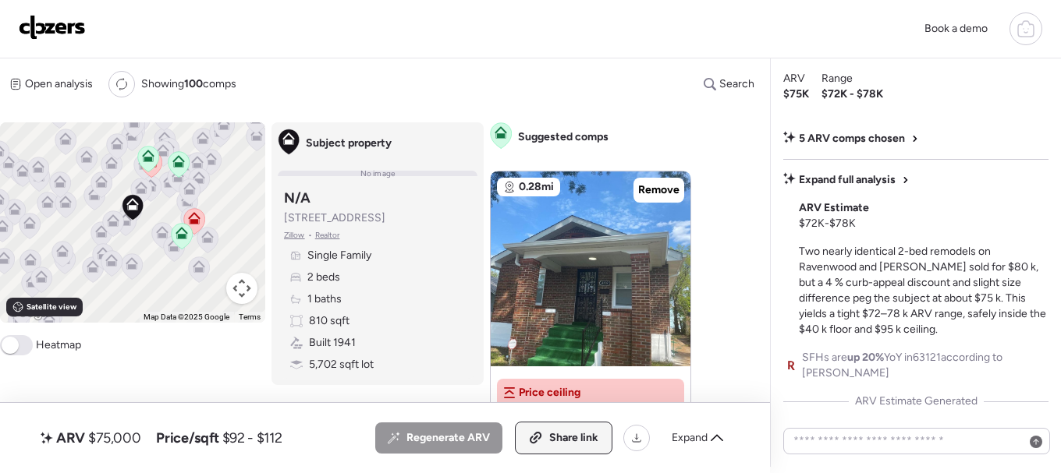
click at [572, 435] on span "Share link" at bounding box center [573, 438] width 49 height 16
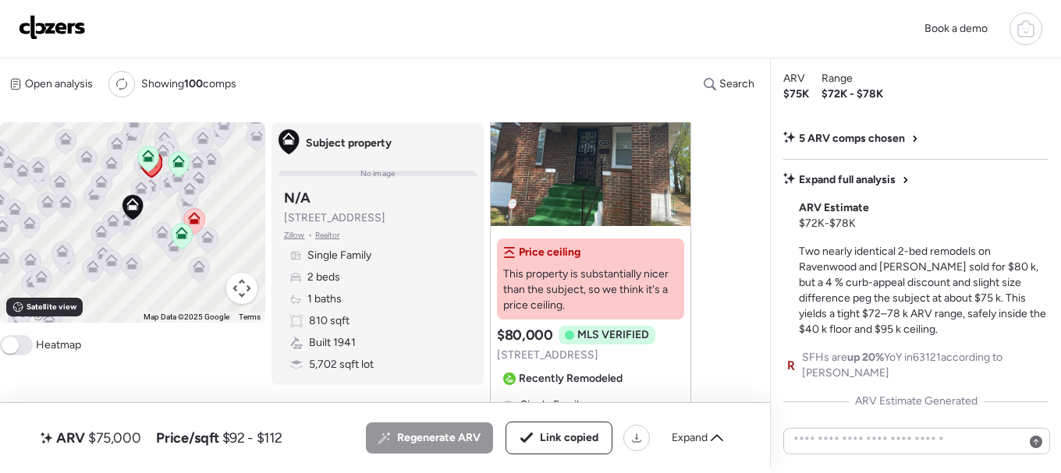
scroll to position [156, 0]
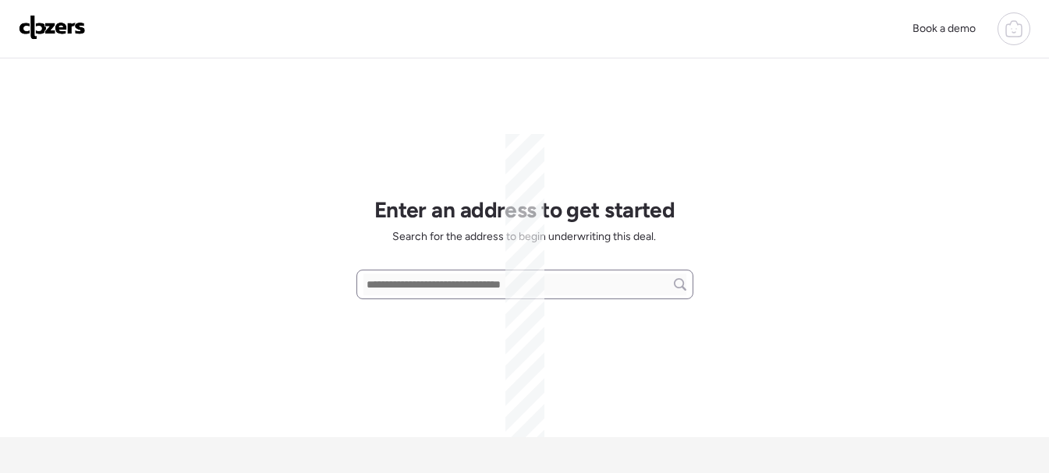
scroll to position [315, 0]
click at [400, 278] on input "text" at bounding box center [524, 285] width 323 height 22
click at [400, 286] on input "text" at bounding box center [524, 285] width 323 height 22
paste input "**********"
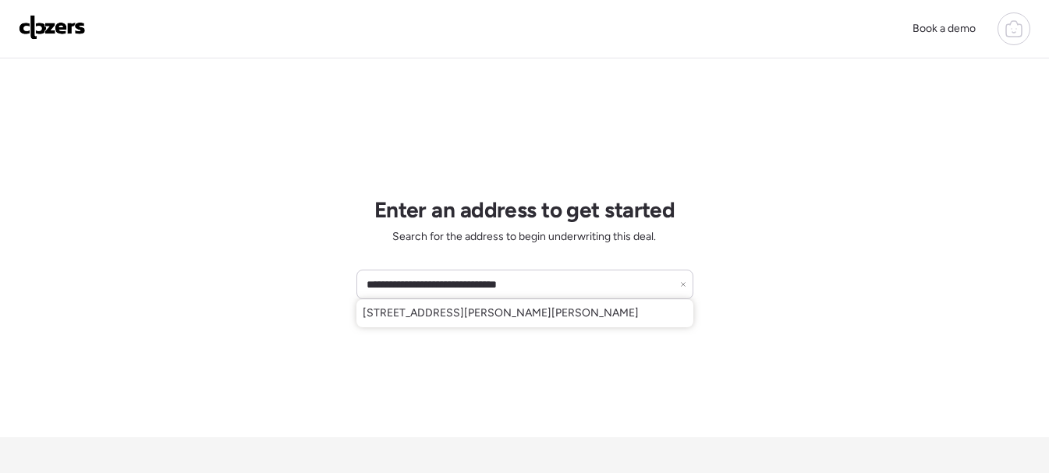
click at [423, 308] on span "[STREET_ADDRESS][PERSON_NAME][PERSON_NAME]" at bounding box center [501, 314] width 276 height 16
type input "**********"
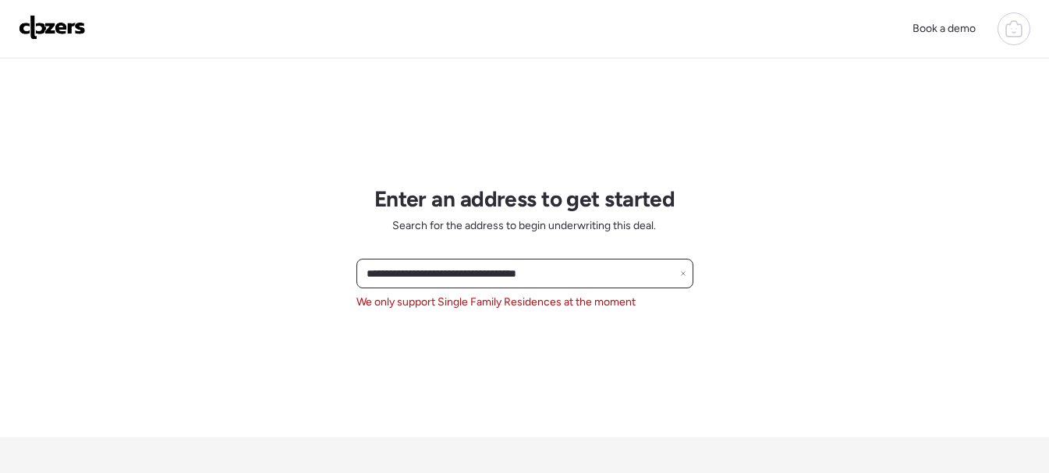
click at [454, 278] on input "**********" at bounding box center [524, 274] width 323 height 22
type textarea "*****"
click at [454, 278] on input "**********" at bounding box center [524, 274] width 323 height 22
paste input "**"
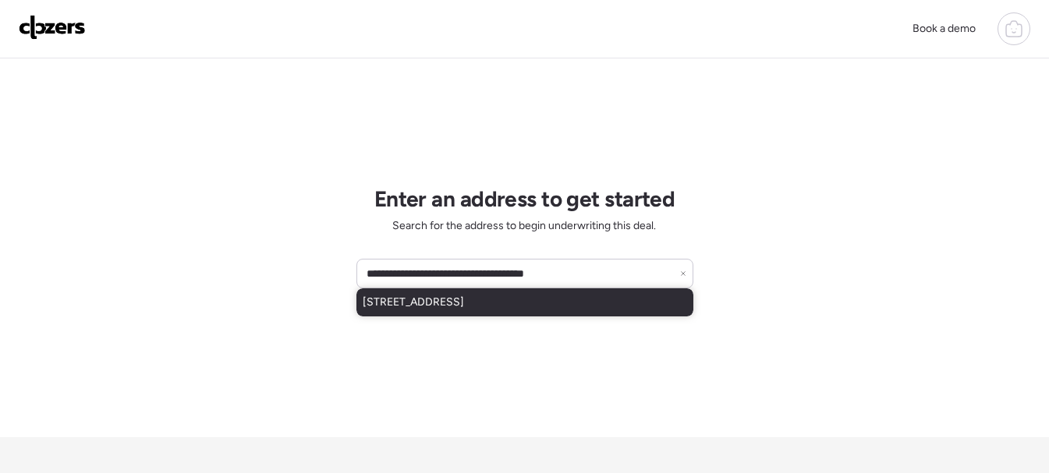
click at [446, 302] on span "[STREET_ADDRESS]" at bounding box center [413, 303] width 101 height 16
type input "**********"
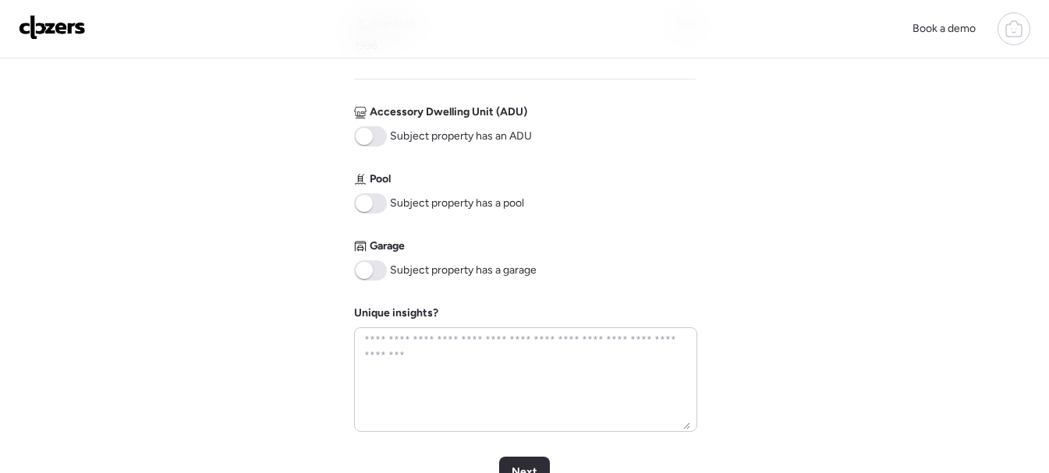
scroll to position [702, 0]
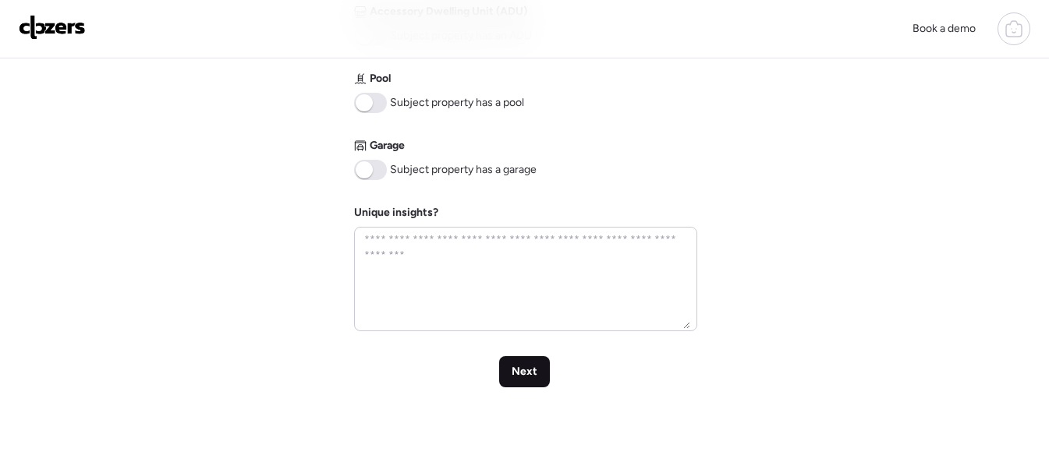
click at [529, 380] on span "Next" at bounding box center [525, 372] width 26 height 16
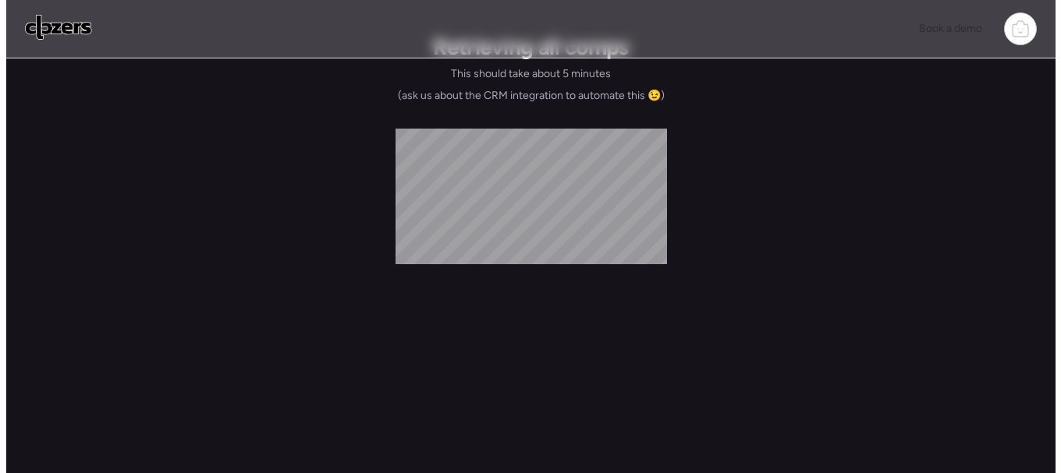
scroll to position [0, 0]
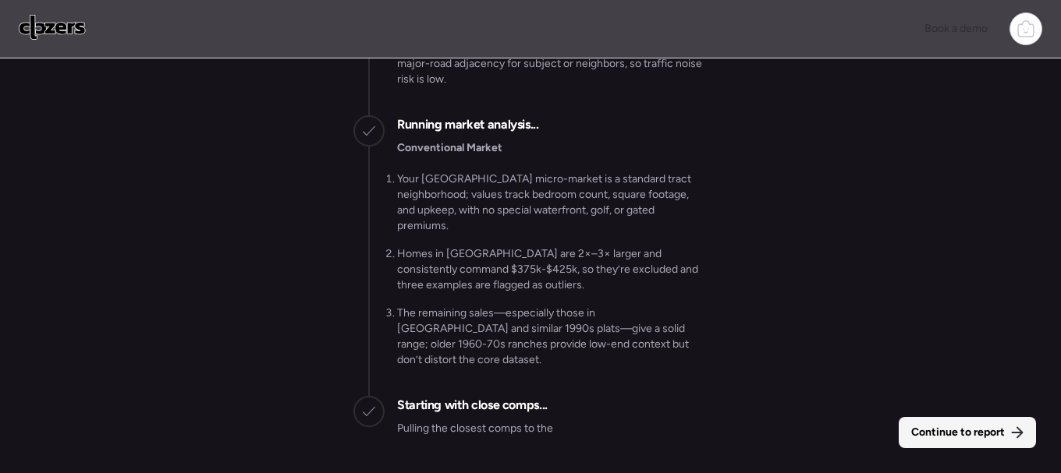
click at [941, 427] on span "Continue to report" at bounding box center [958, 433] width 94 height 16
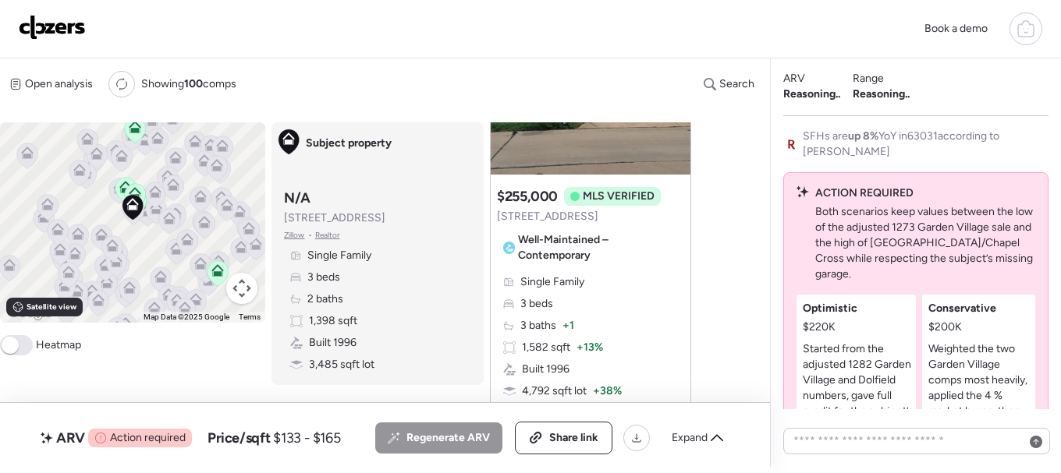
scroll to position [206, 0]
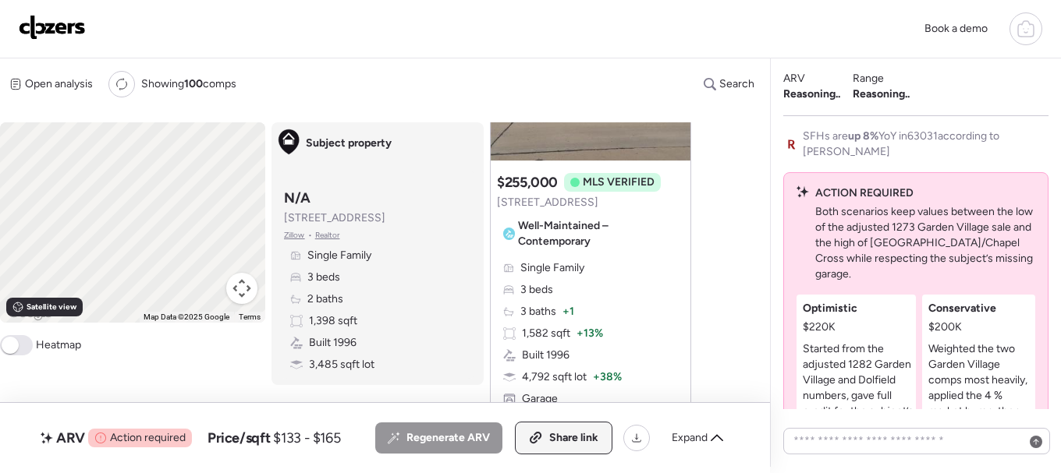
click at [586, 440] on span "Share link" at bounding box center [573, 438] width 49 height 16
